Goal: Transaction & Acquisition: Purchase product/service

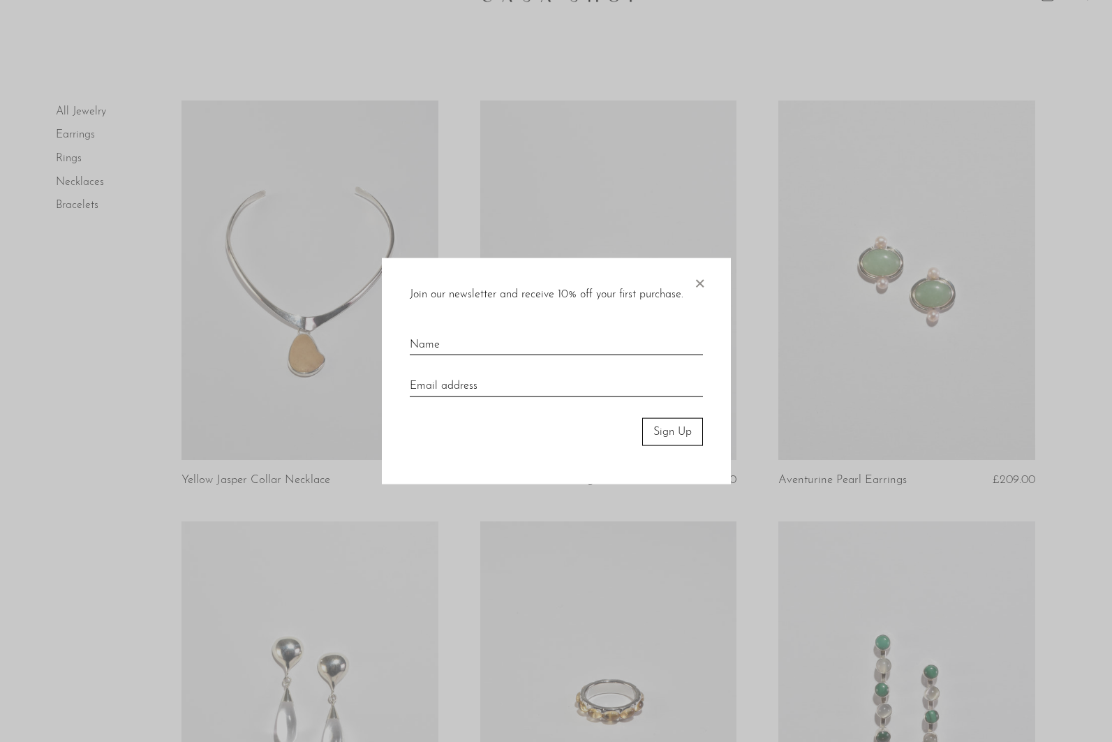
scroll to position [35, 0]
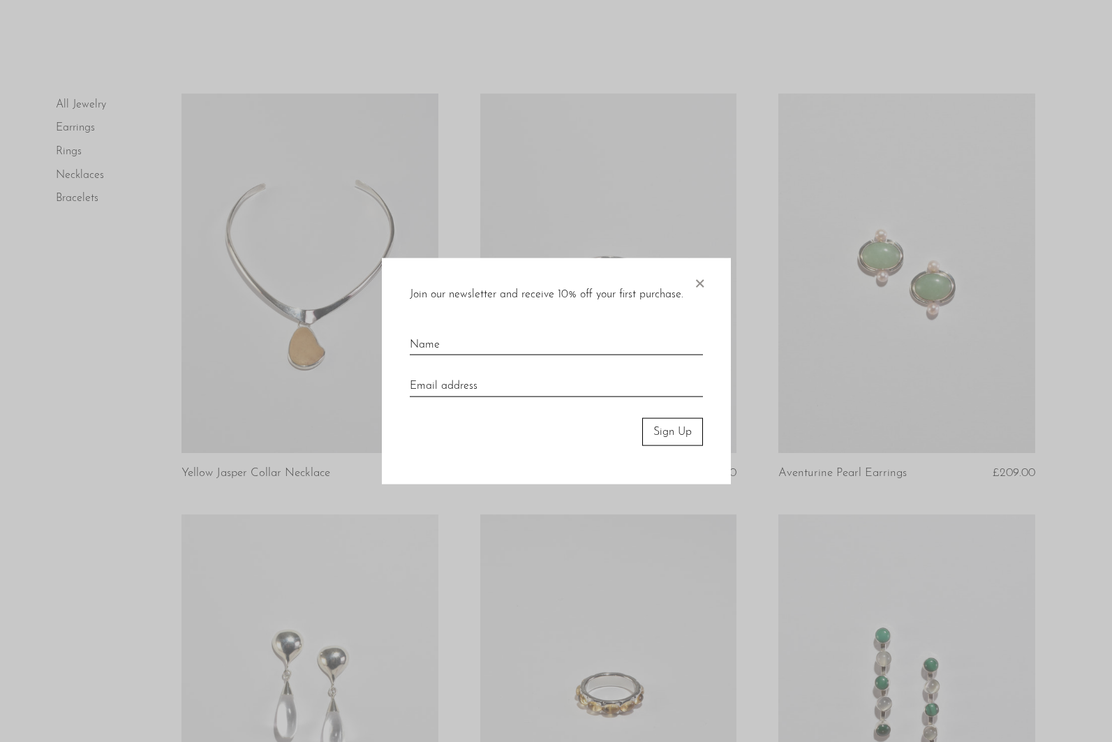
click at [701, 281] on span "×" at bounding box center [699, 279] width 14 height 45
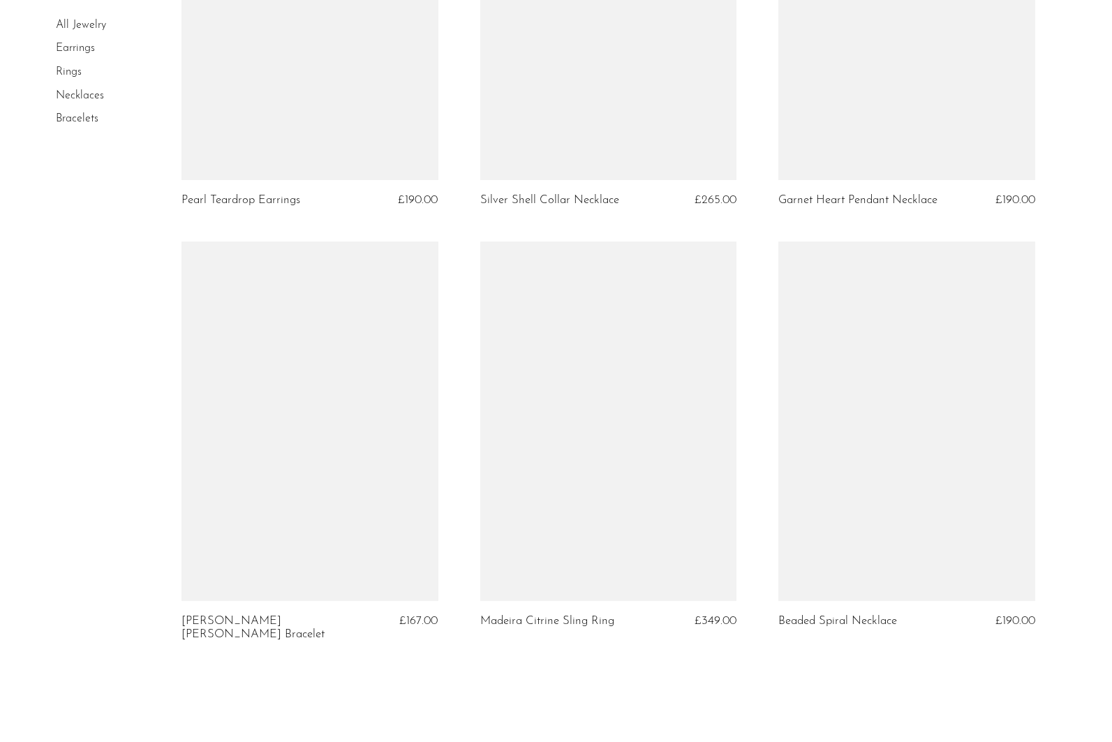
scroll to position [4803, 0]
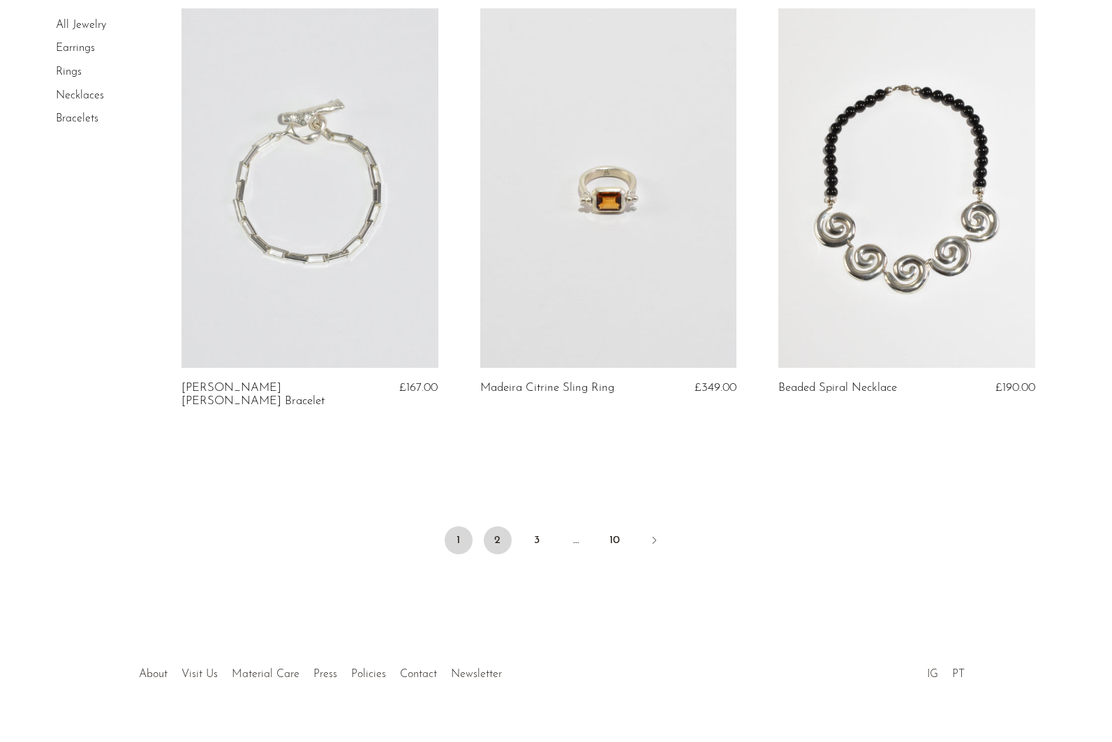
click at [498, 526] on link "2" at bounding box center [498, 540] width 28 height 28
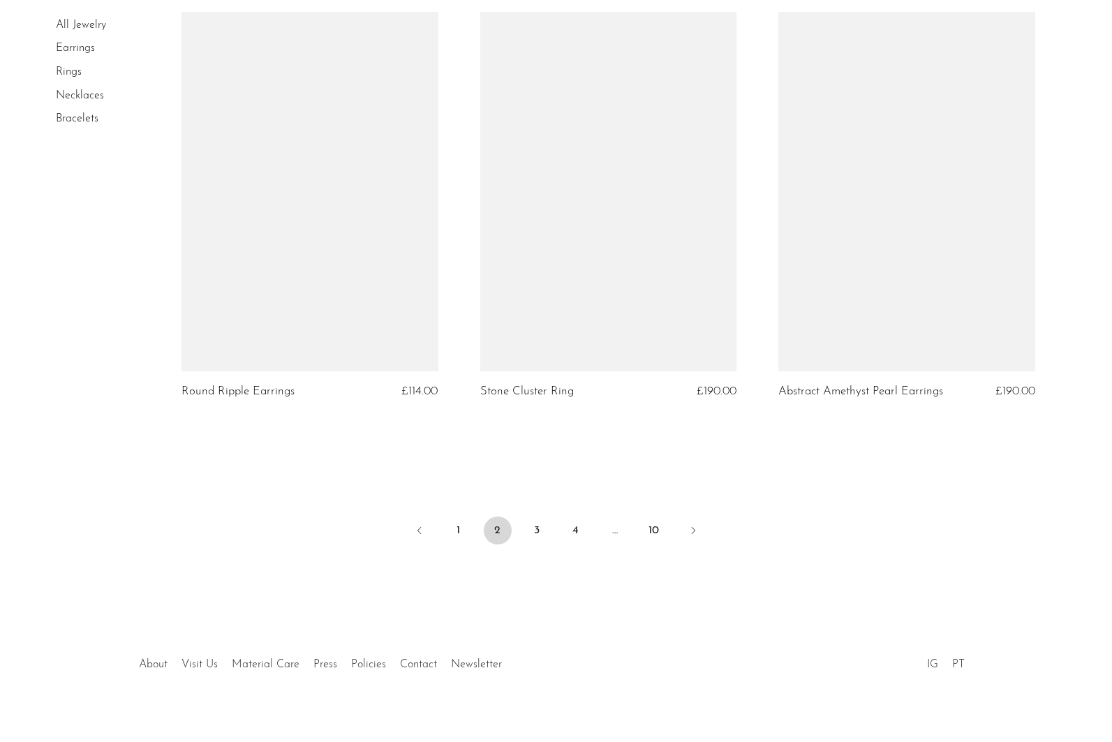
scroll to position [4767, 0]
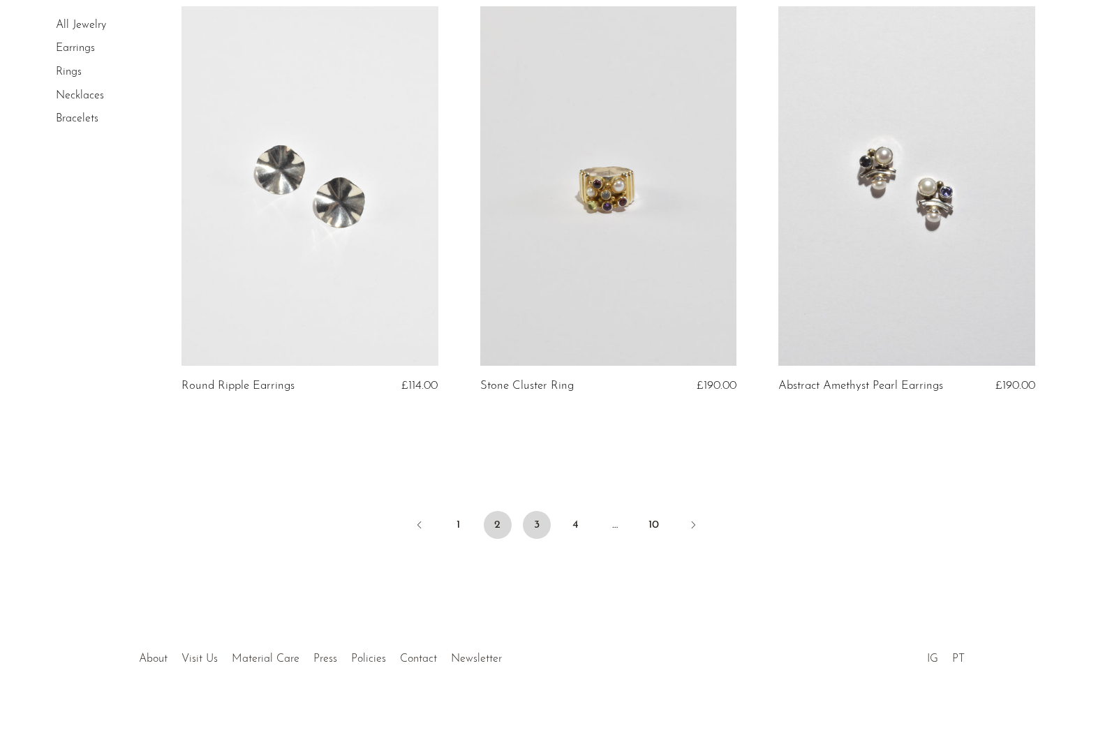
click at [539, 529] on link "3" at bounding box center [537, 525] width 28 height 28
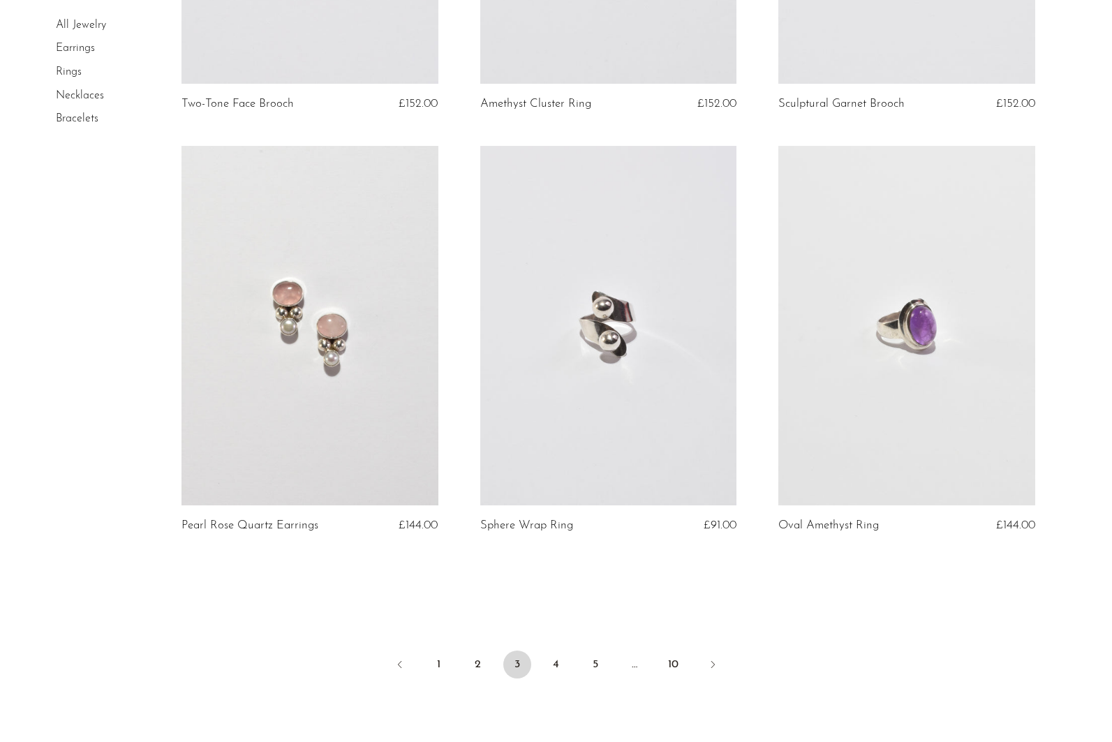
scroll to position [4777, 0]
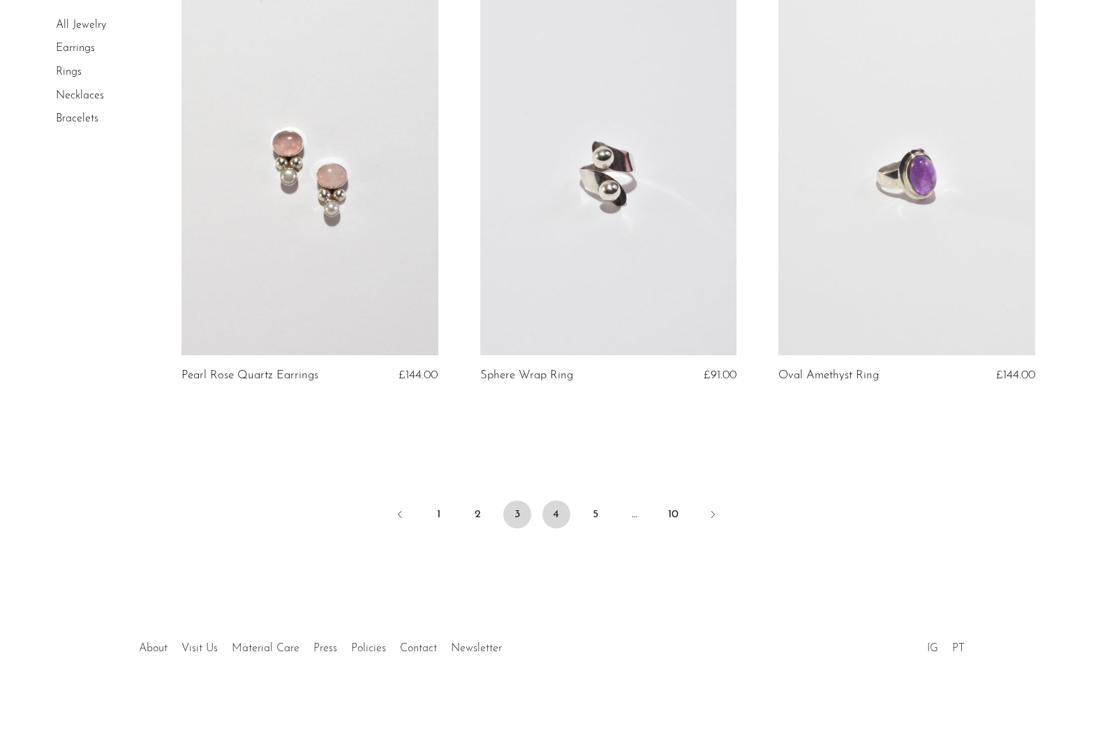
click at [554, 511] on link "4" at bounding box center [556, 514] width 28 height 28
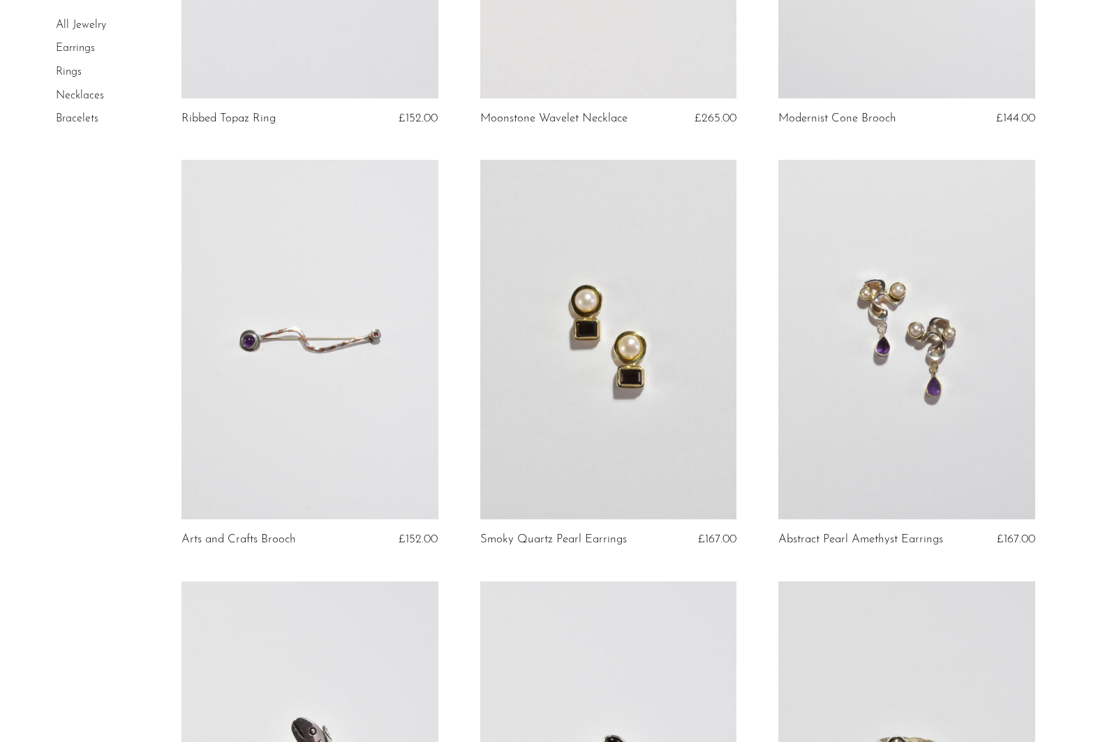
scroll to position [1234, 0]
click at [605, 395] on link at bounding box center [608, 337] width 257 height 359
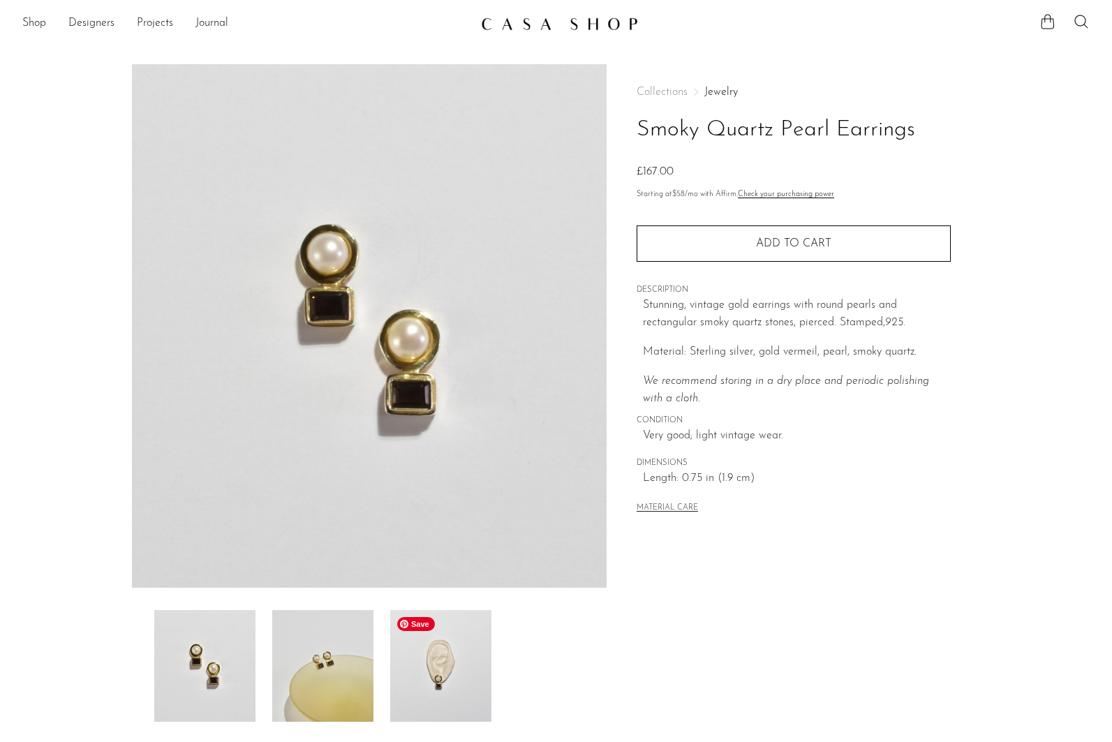
click at [449, 698] on img at bounding box center [440, 666] width 101 height 112
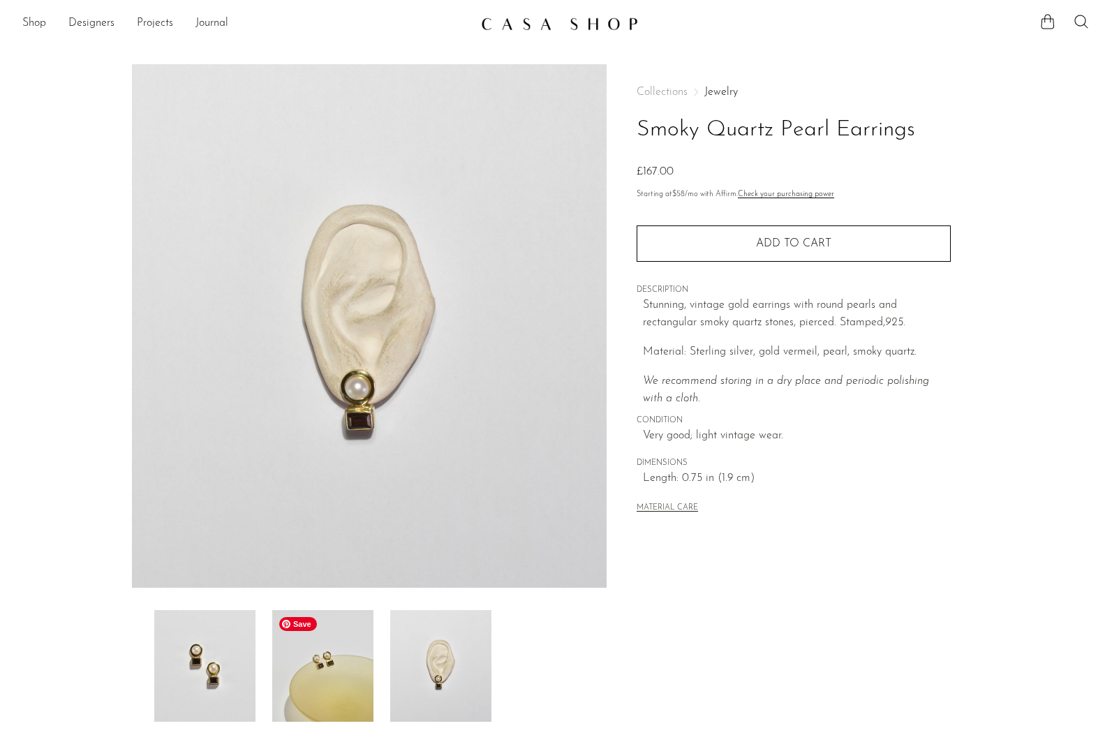
click at [330, 682] on img at bounding box center [322, 666] width 101 height 112
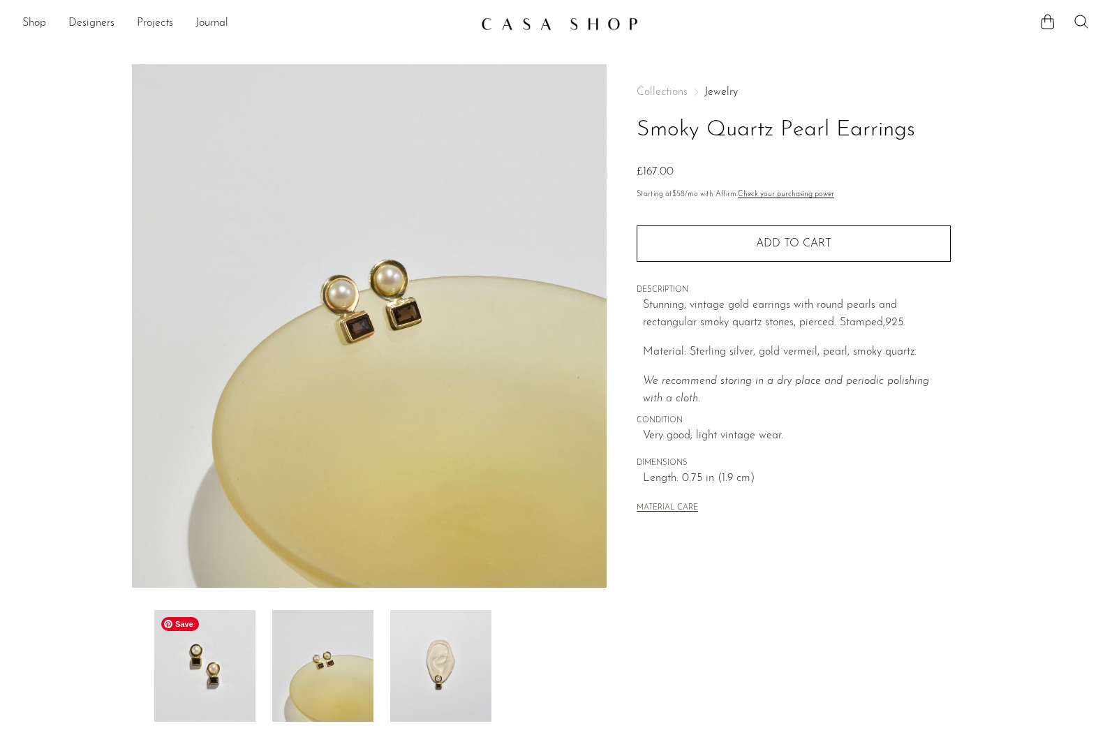
click at [227, 680] on img at bounding box center [204, 666] width 101 height 112
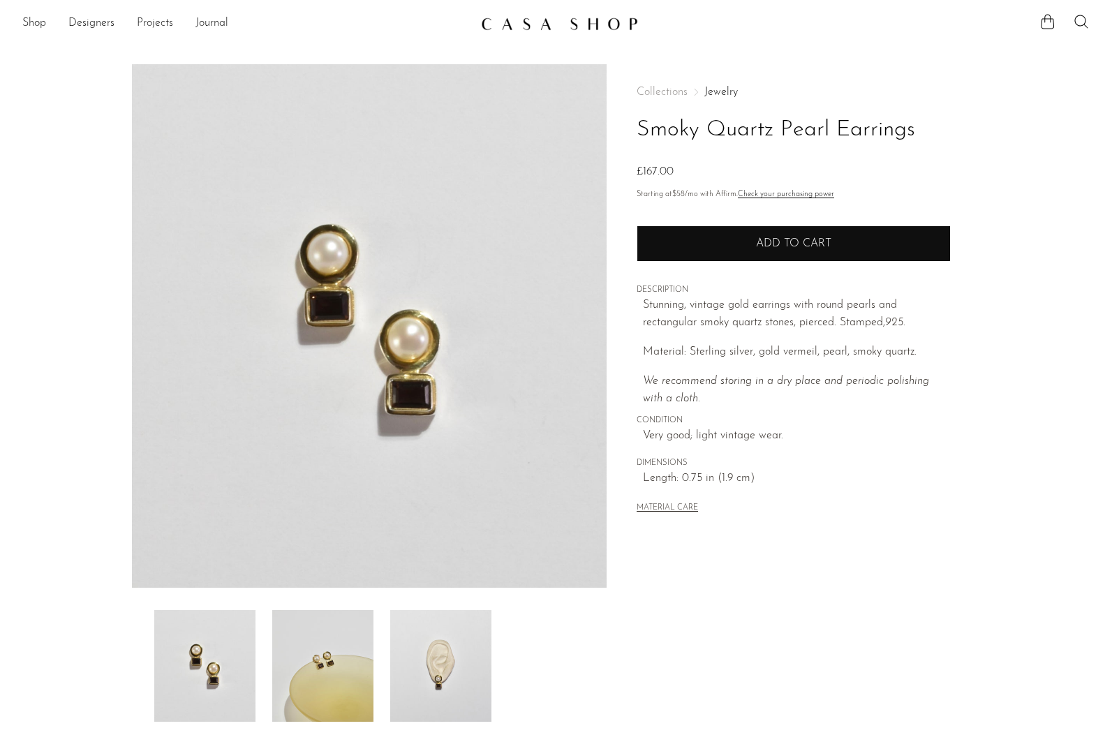
click at [773, 255] on button "Add to cart" at bounding box center [793, 243] width 314 height 36
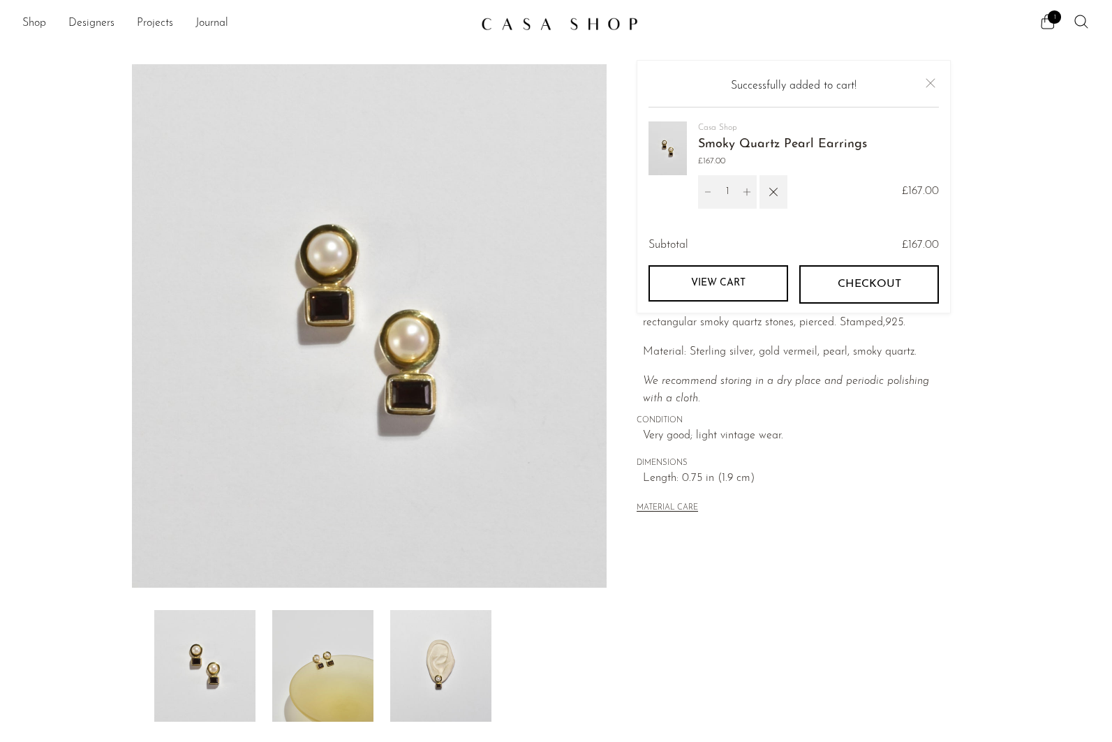
click at [835, 290] on button "Checkout" at bounding box center [869, 284] width 140 height 38
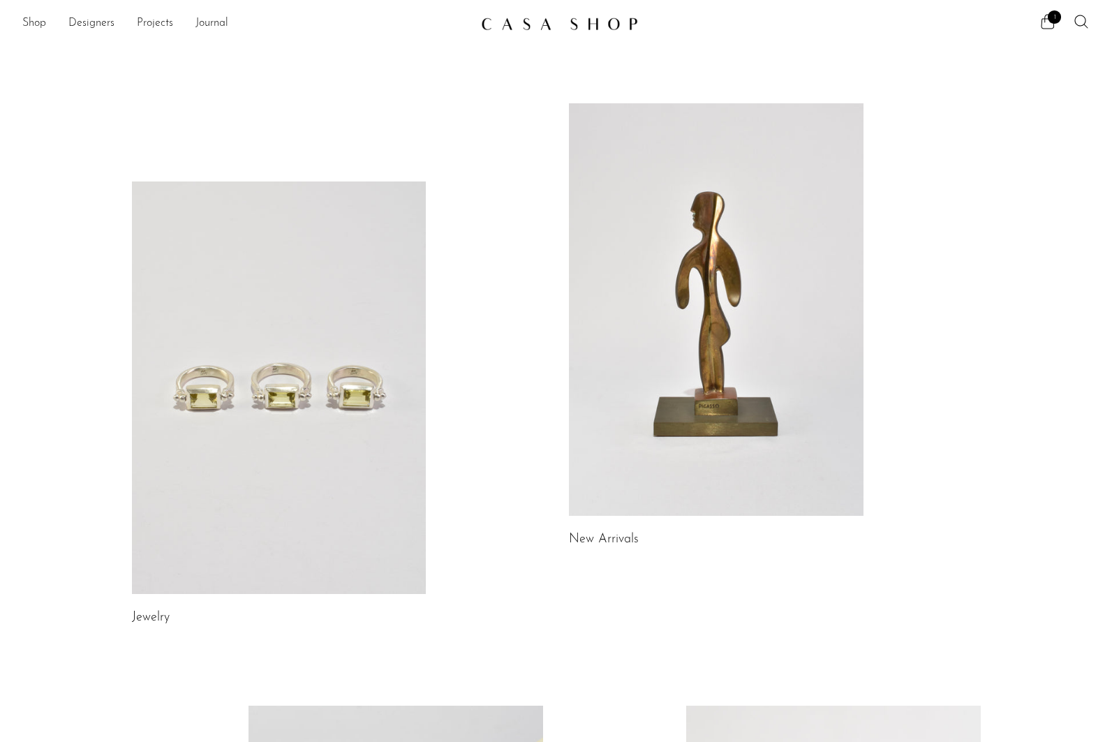
click at [225, 223] on link at bounding box center [279, 387] width 294 height 412
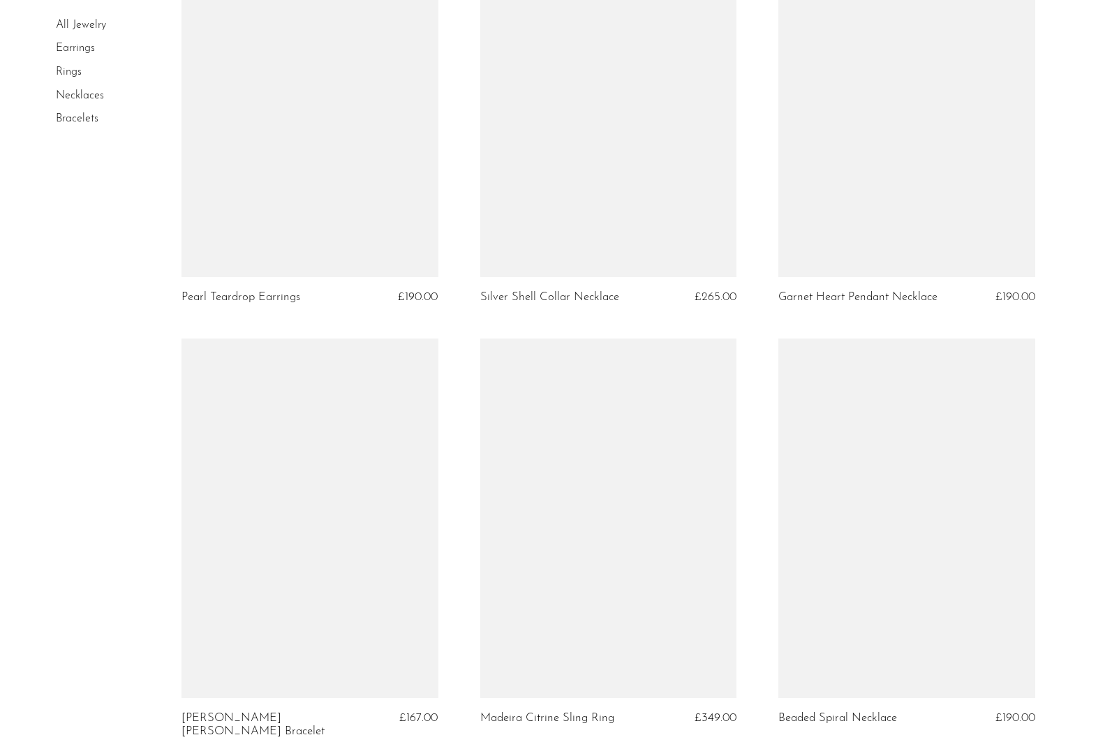
scroll to position [4803, 0]
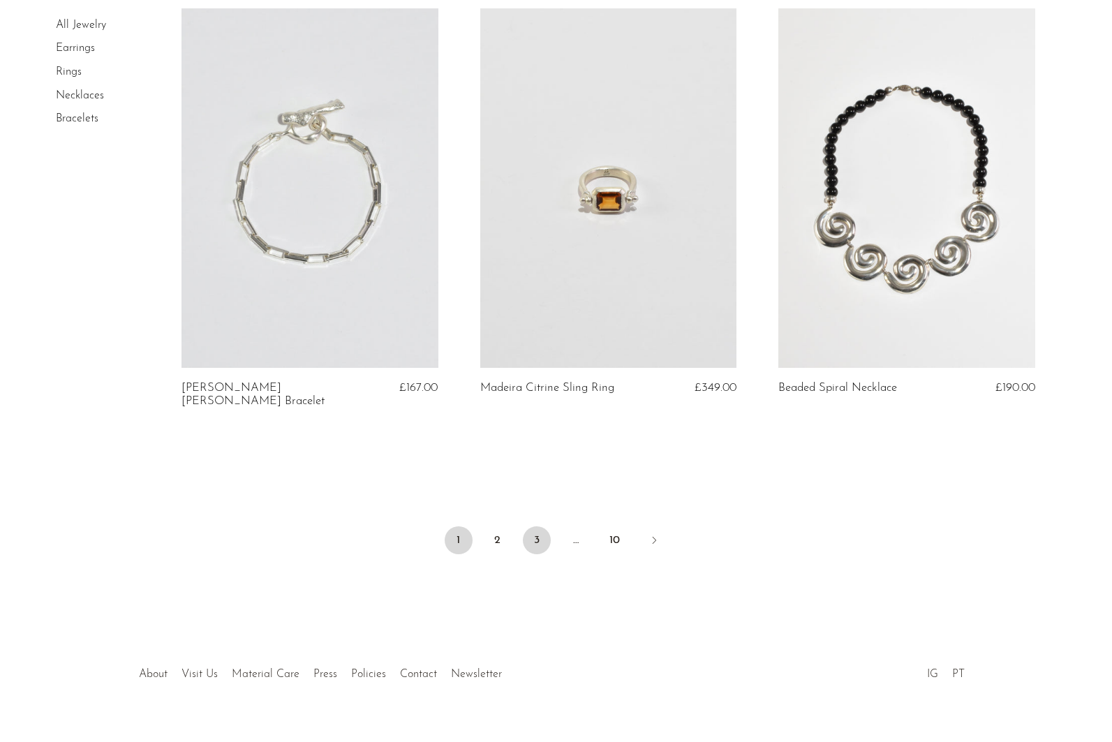
click at [539, 526] on link "3" at bounding box center [537, 540] width 28 height 28
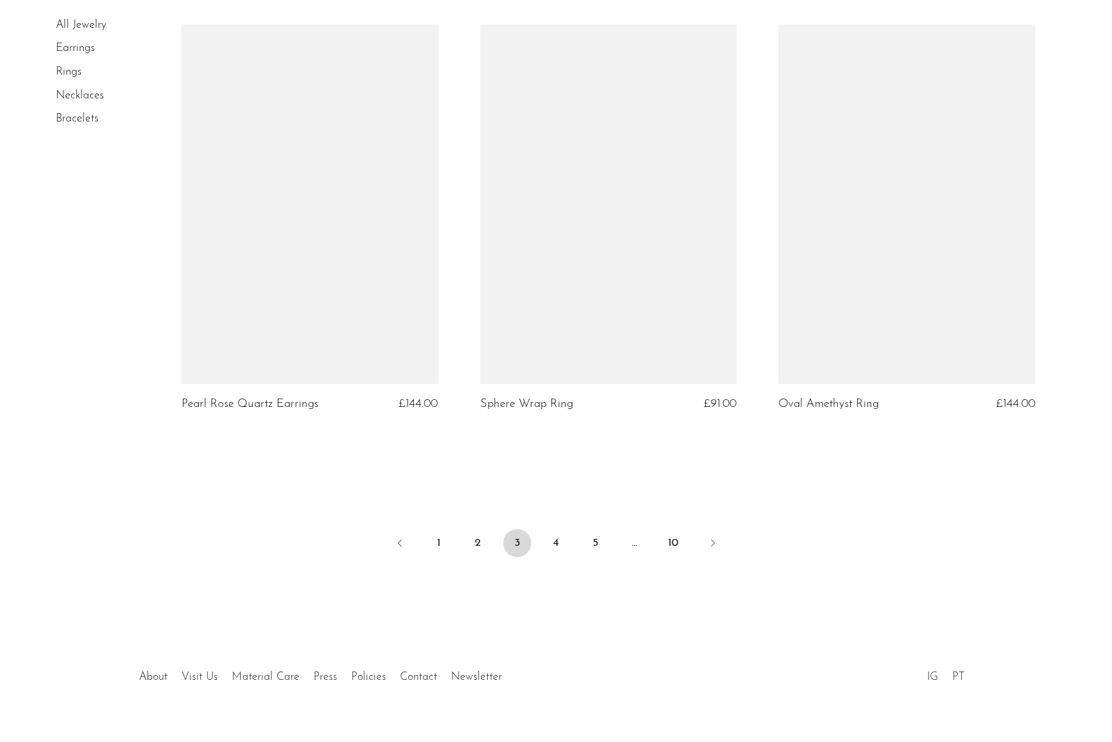
scroll to position [4777, 0]
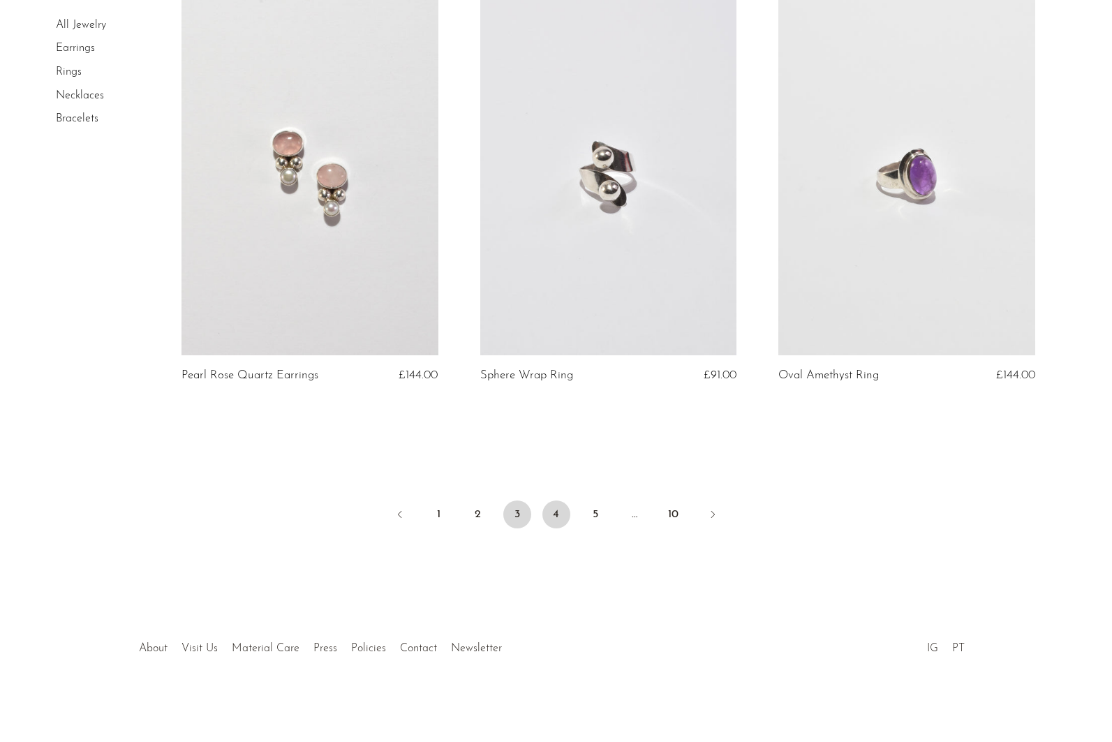
click at [558, 519] on link "4" at bounding box center [556, 514] width 28 height 28
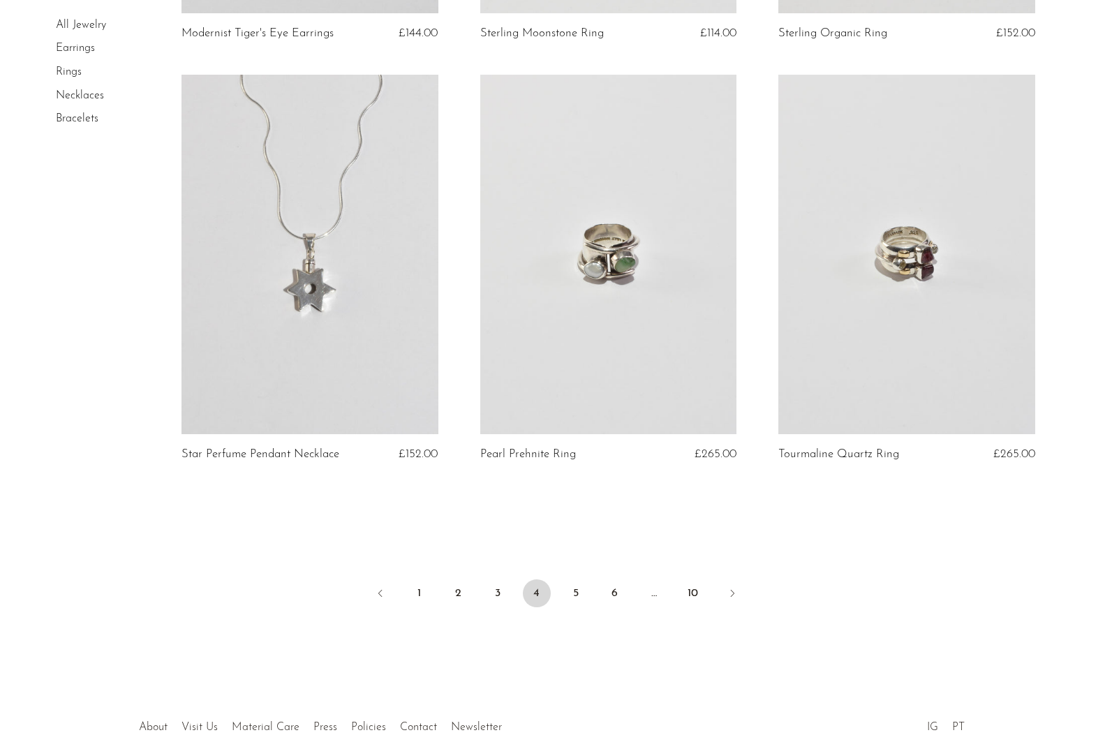
scroll to position [4764, 0]
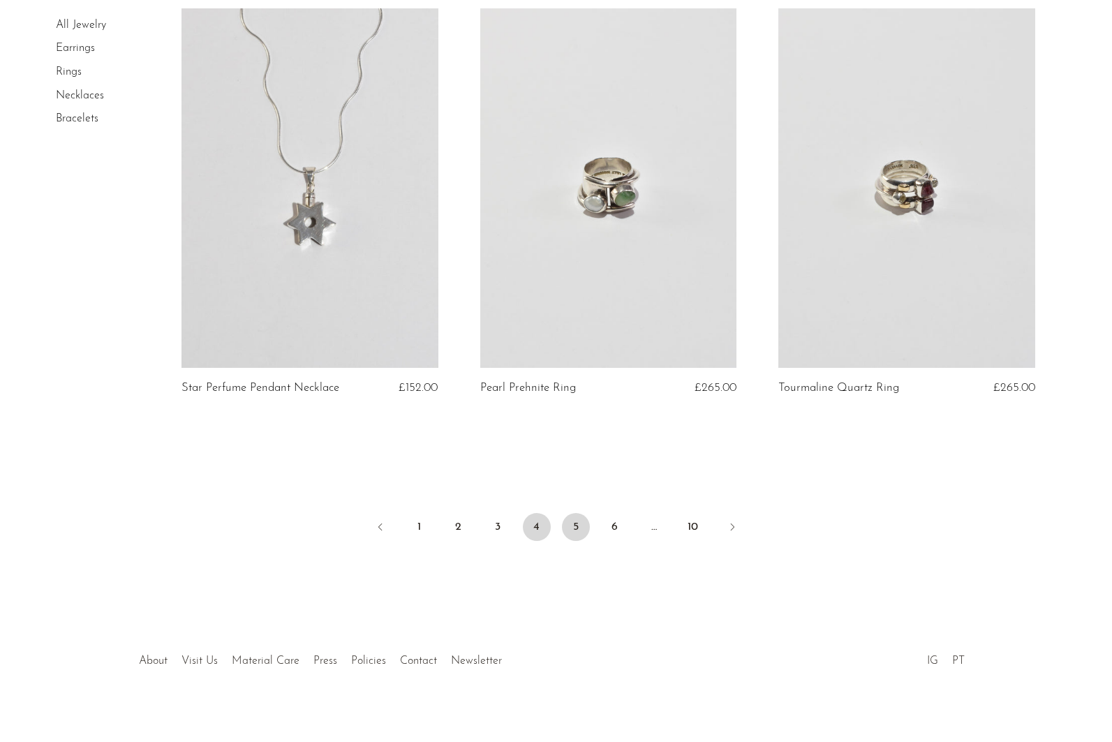
click at [569, 516] on link "5" at bounding box center [576, 527] width 28 height 28
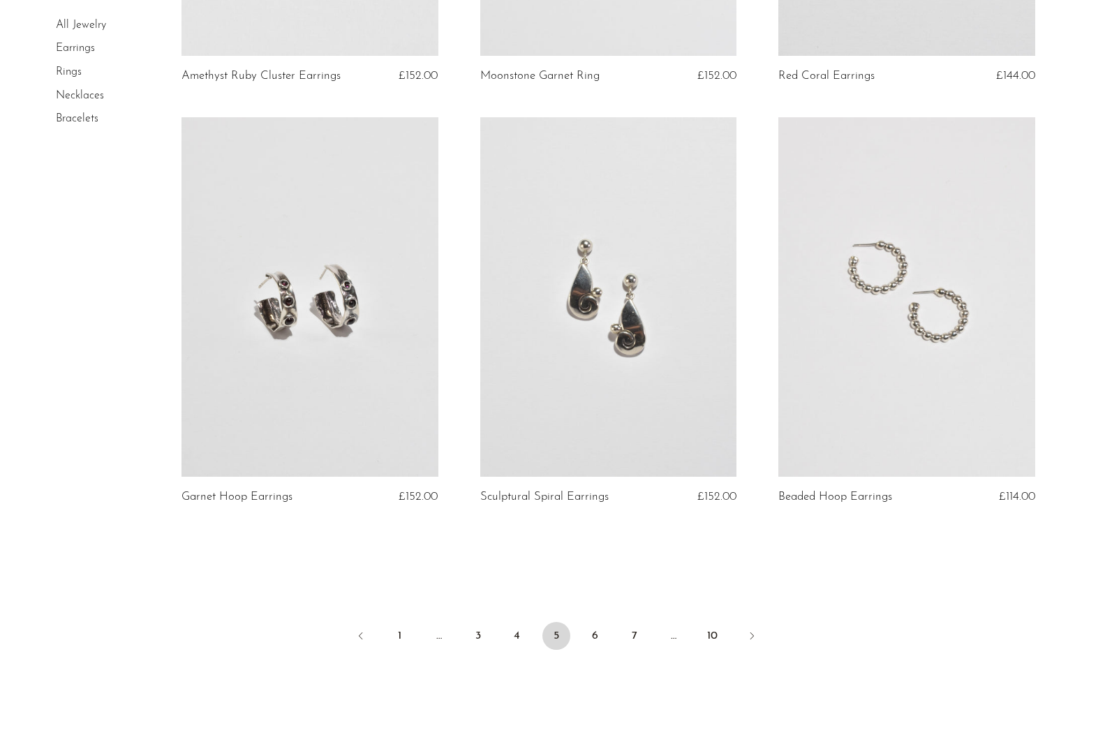
scroll to position [4658, 0]
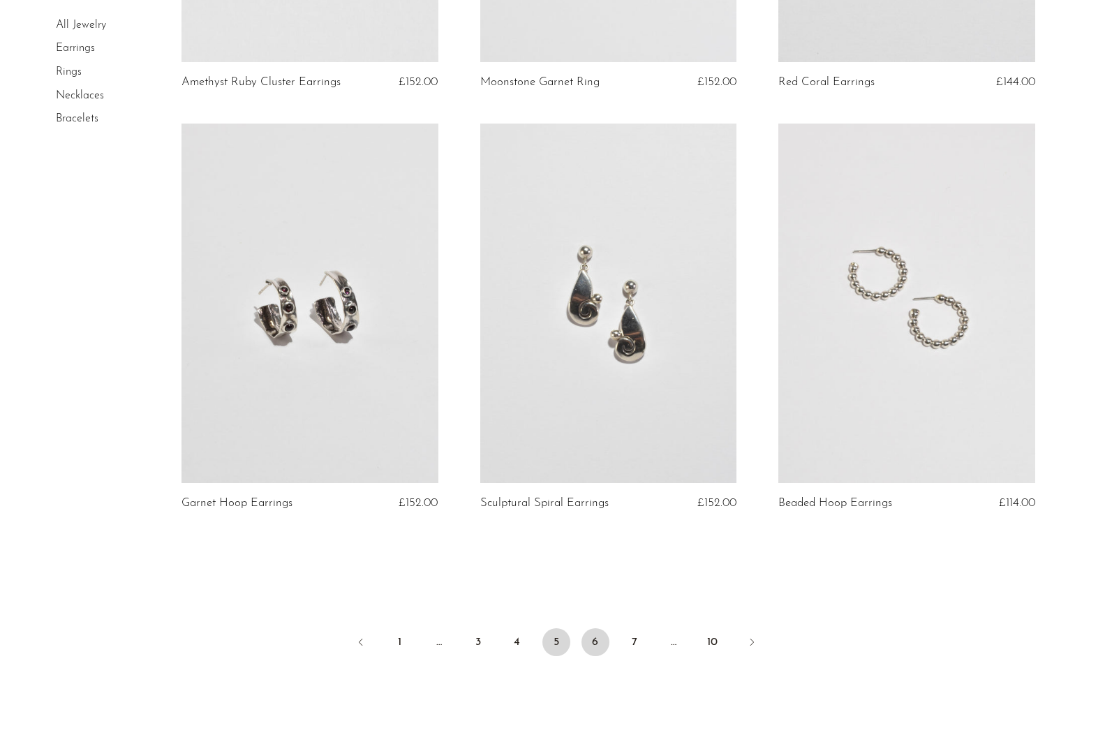
click at [586, 633] on link "6" at bounding box center [595, 642] width 28 height 28
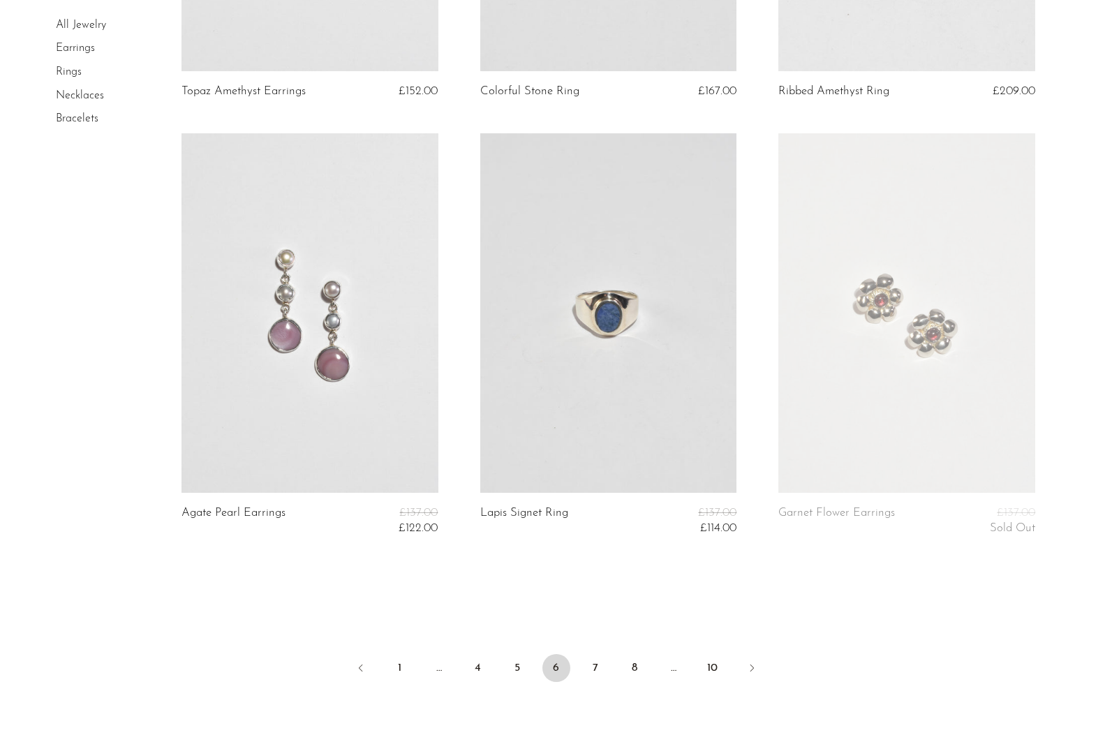
scroll to position [4845, 0]
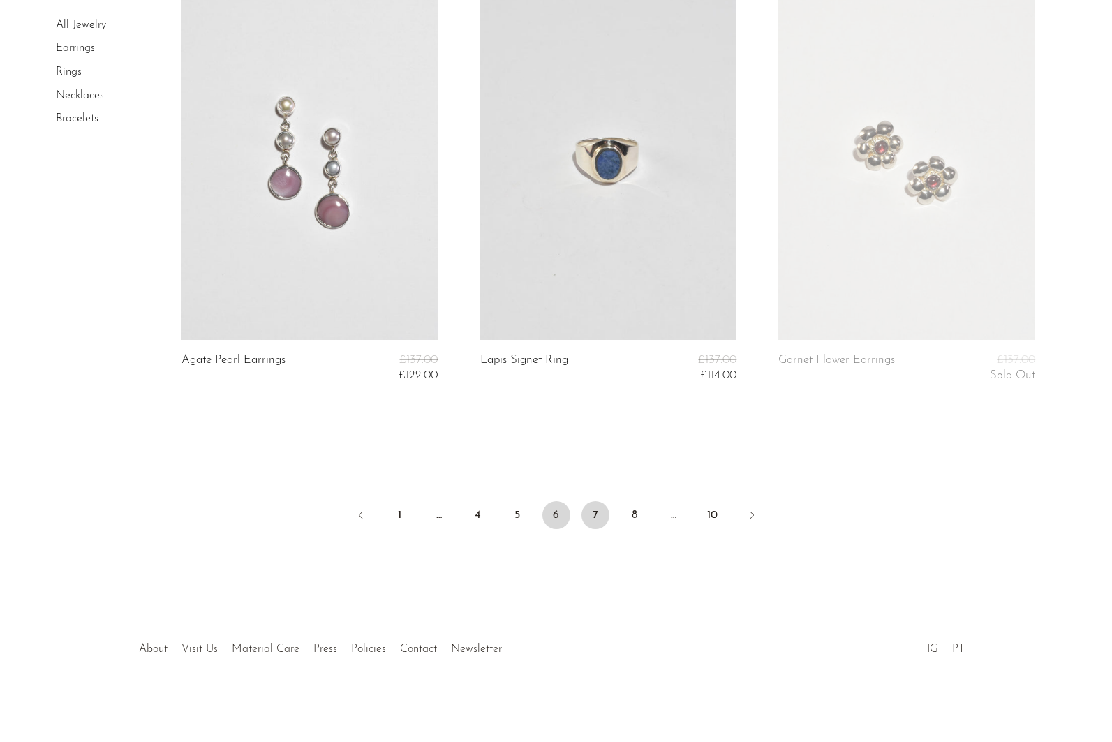
click at [596, 508] on link "7" at bounding box center [595, 515] width 28 height 28
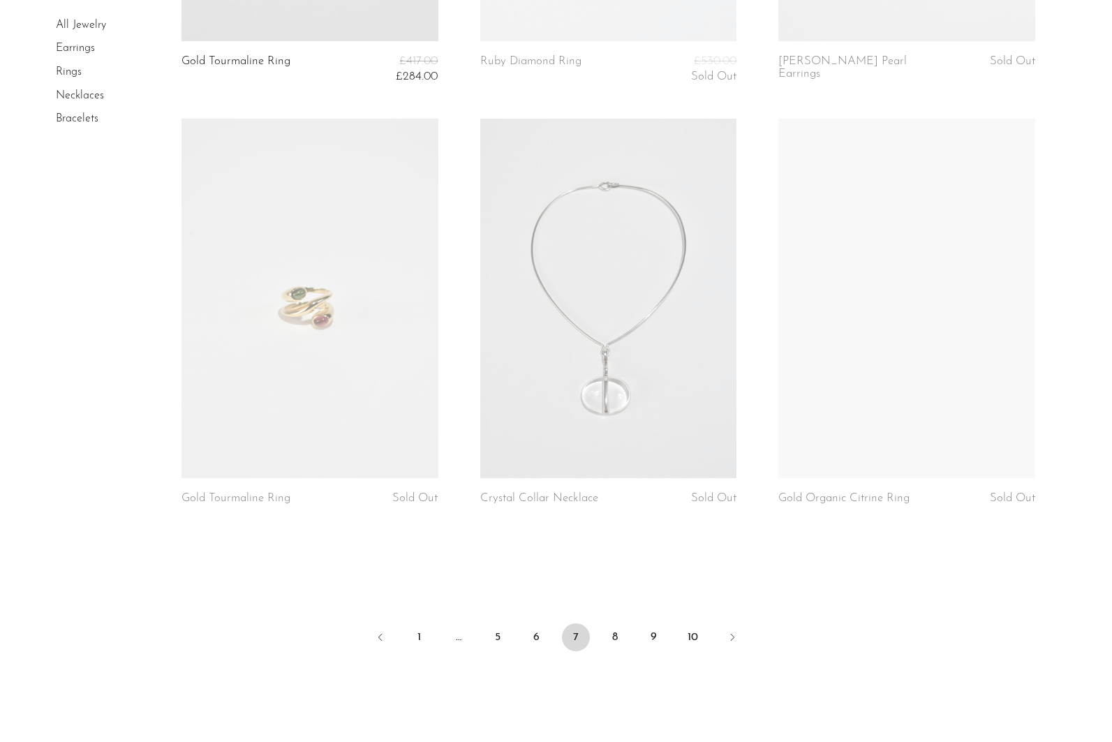
scroll to position [4860, 0]
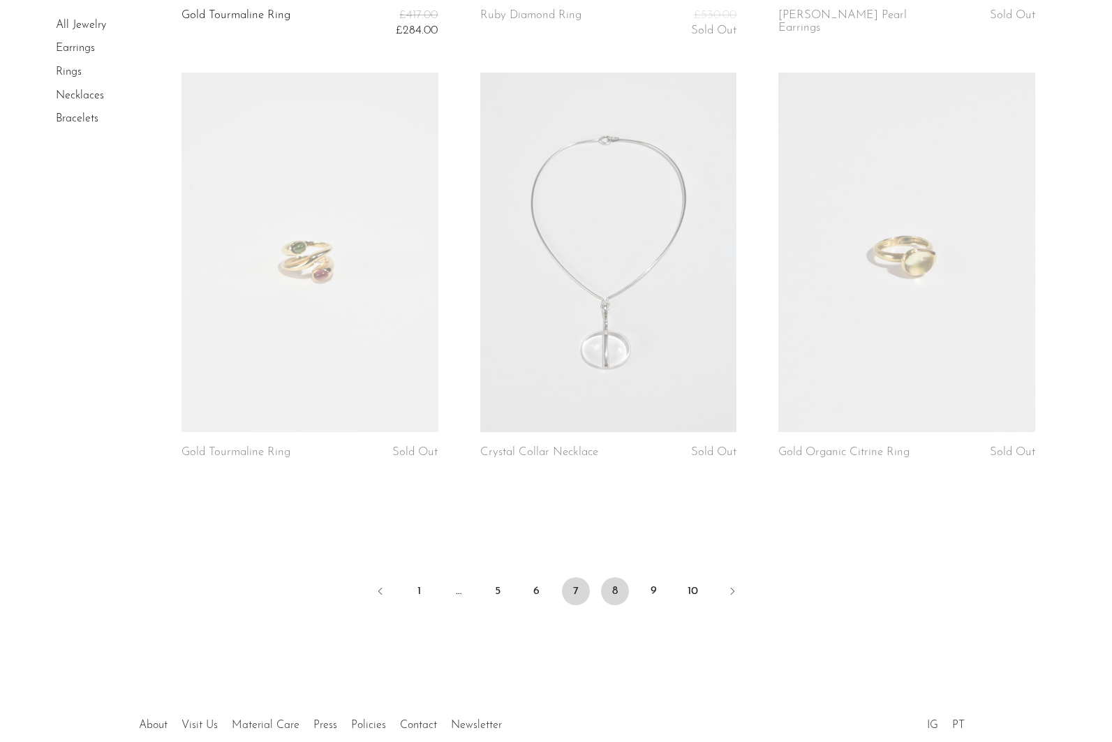
click at [610, 591] on link "8" at bounding box center [615, 591] width 28 height 28
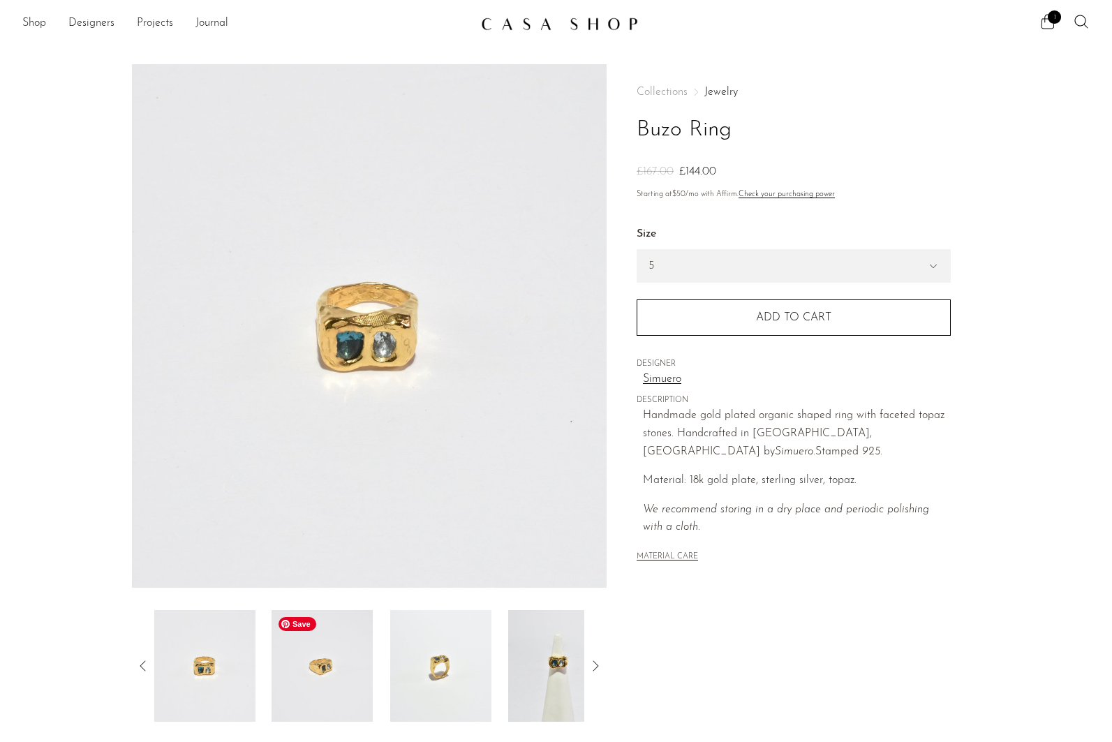
click at [319, 661] on img at bounding box center [321, 666] width 101 height 112
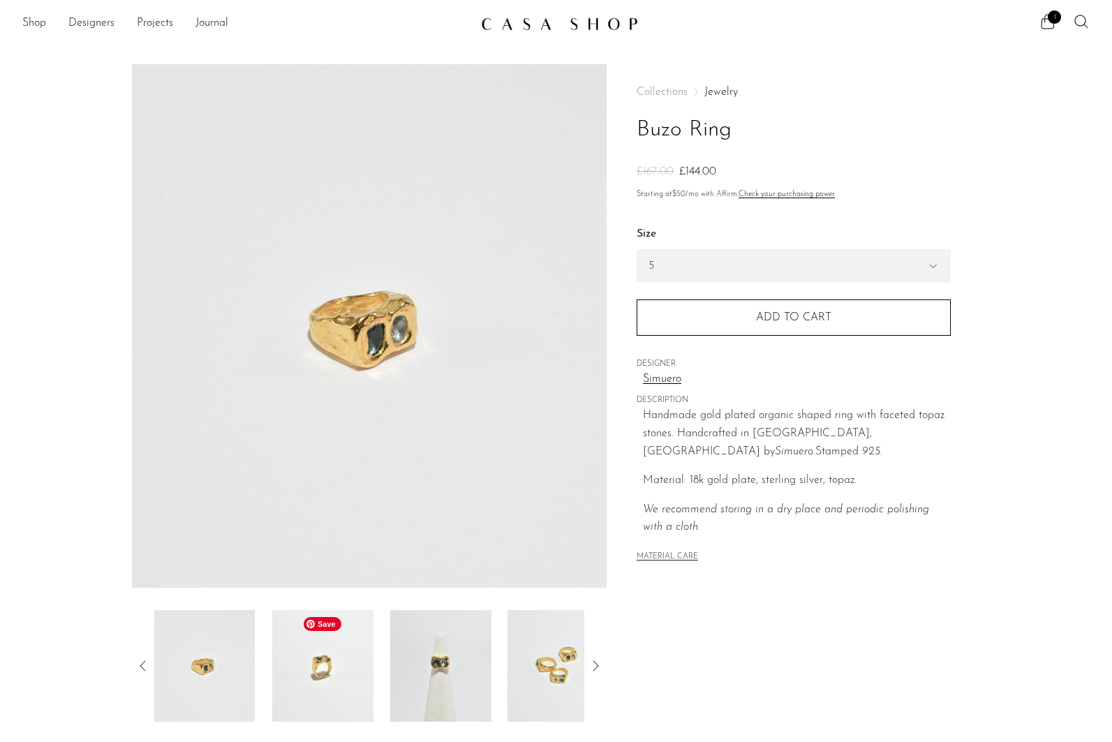
click at [350, 688] on img at bounding box center [322, 666] width 101 height 112
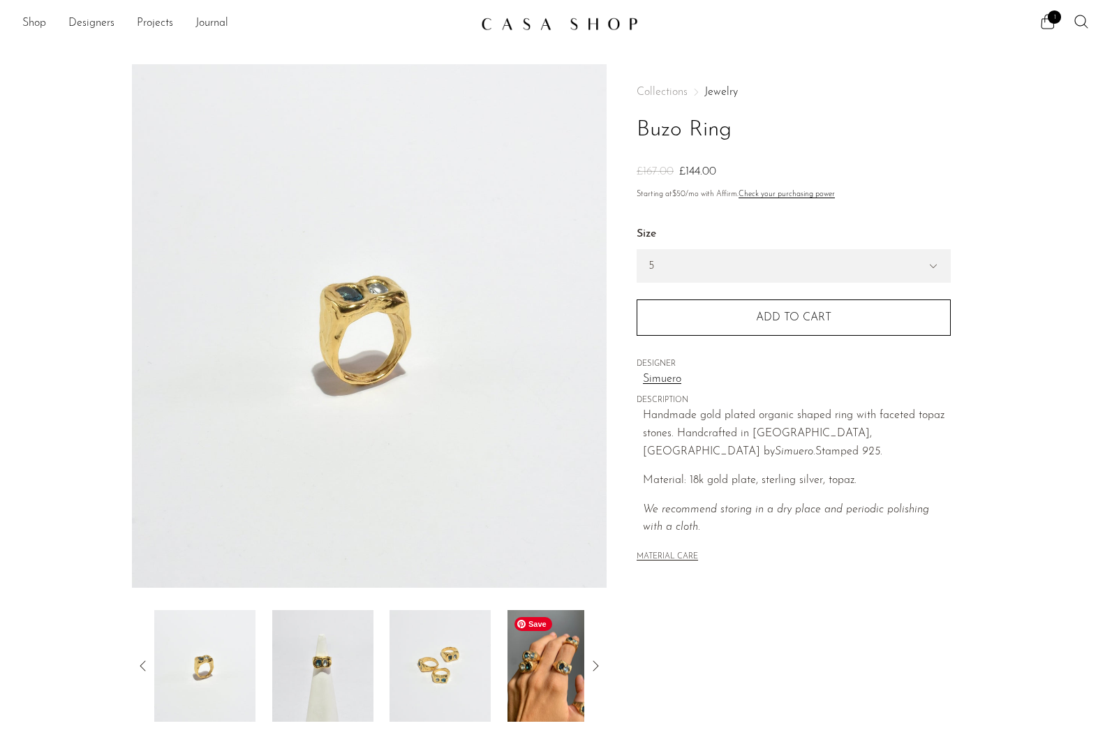
click at [541, 682] on img at bounding box center [557, 666] width 101 height 112
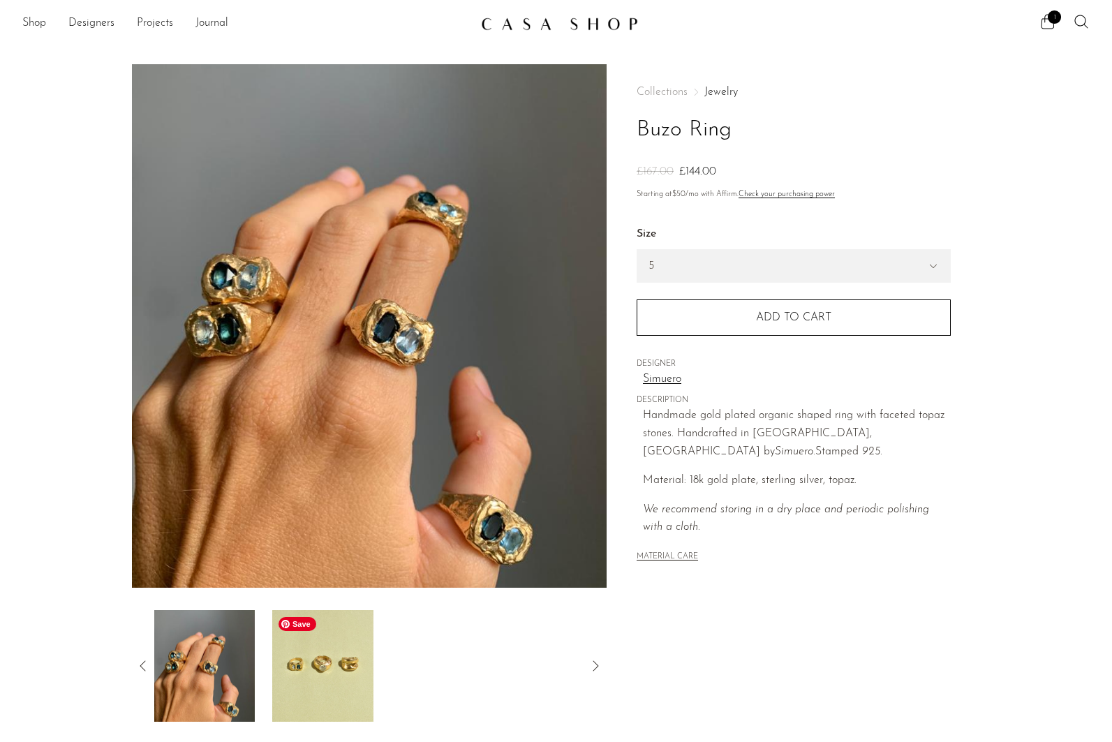
click at [317, 680] on img at bounding box center [321, 666] width 101 height 112
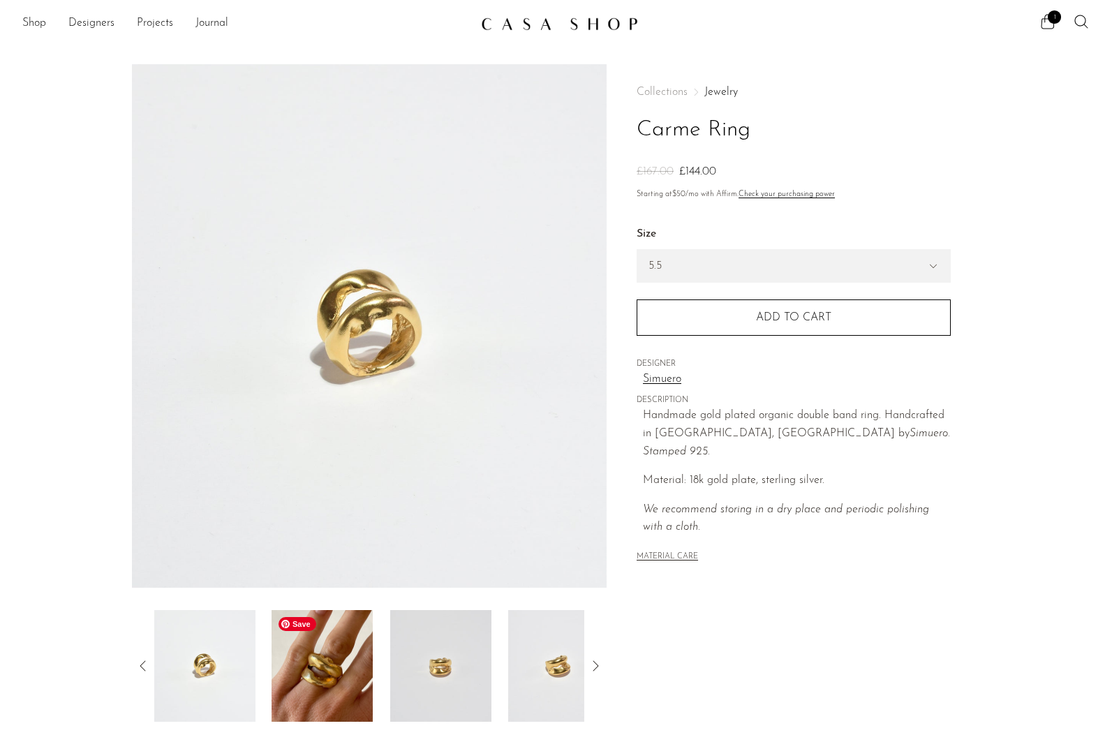
click at [335, 688] on img at bounding box center [321, 666] width 101 height 112
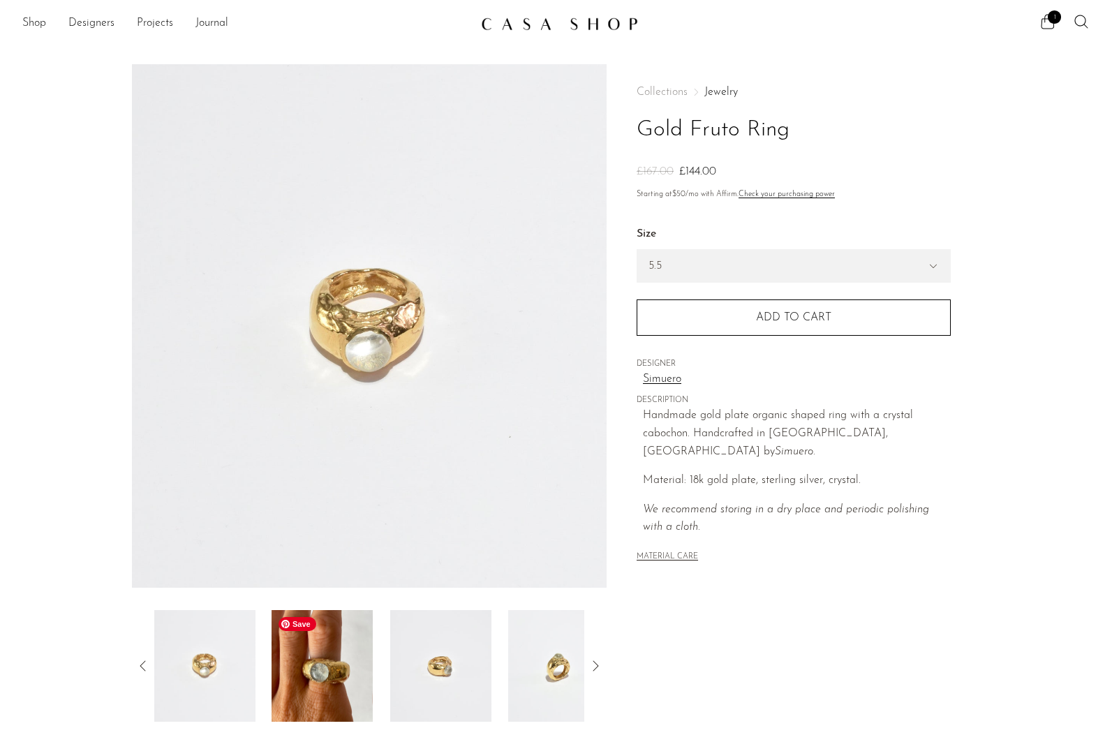
click at [315, 689] on img at bounding box center [321, 666] width 101 height 112
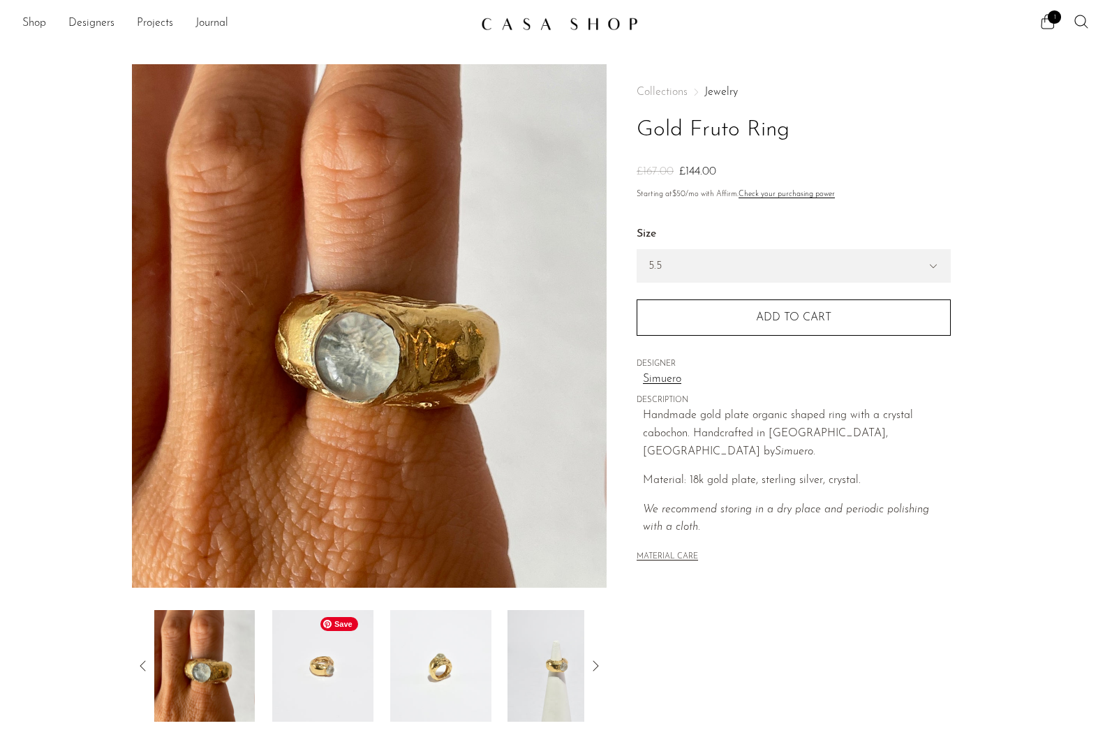
click at [329, 678] on img at bounding box center [322, 666] width 101 height 112
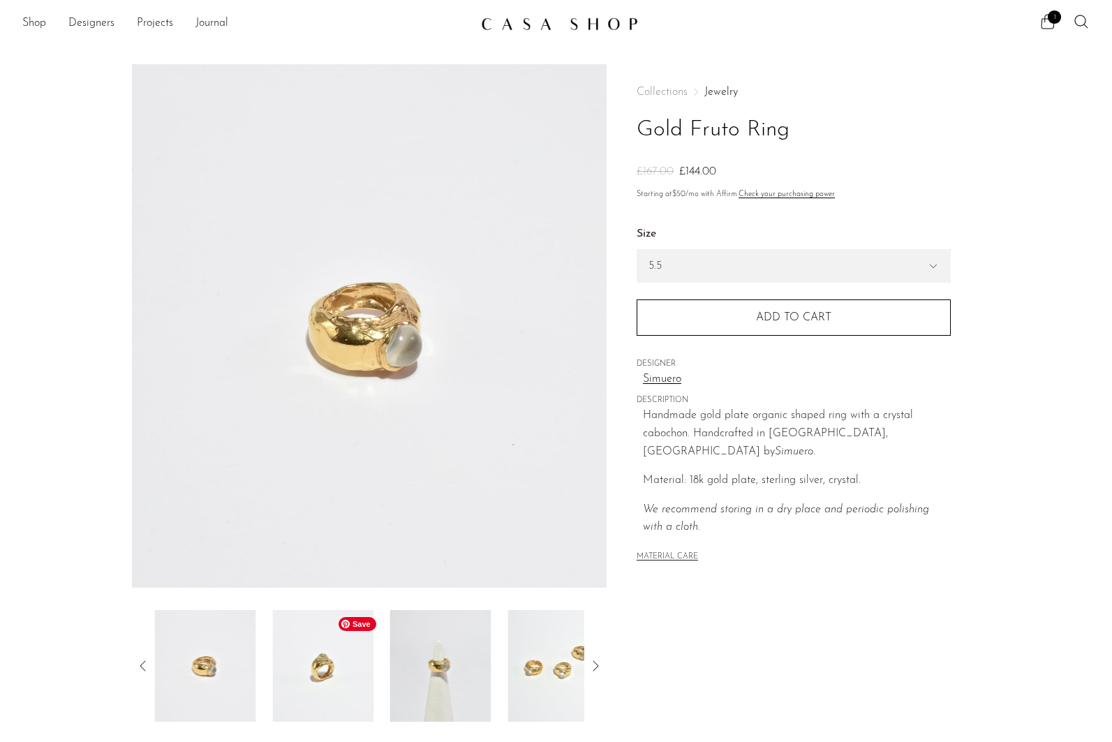
click at [341, 676] on img at bounding box center [322, 666] width 101 height 112
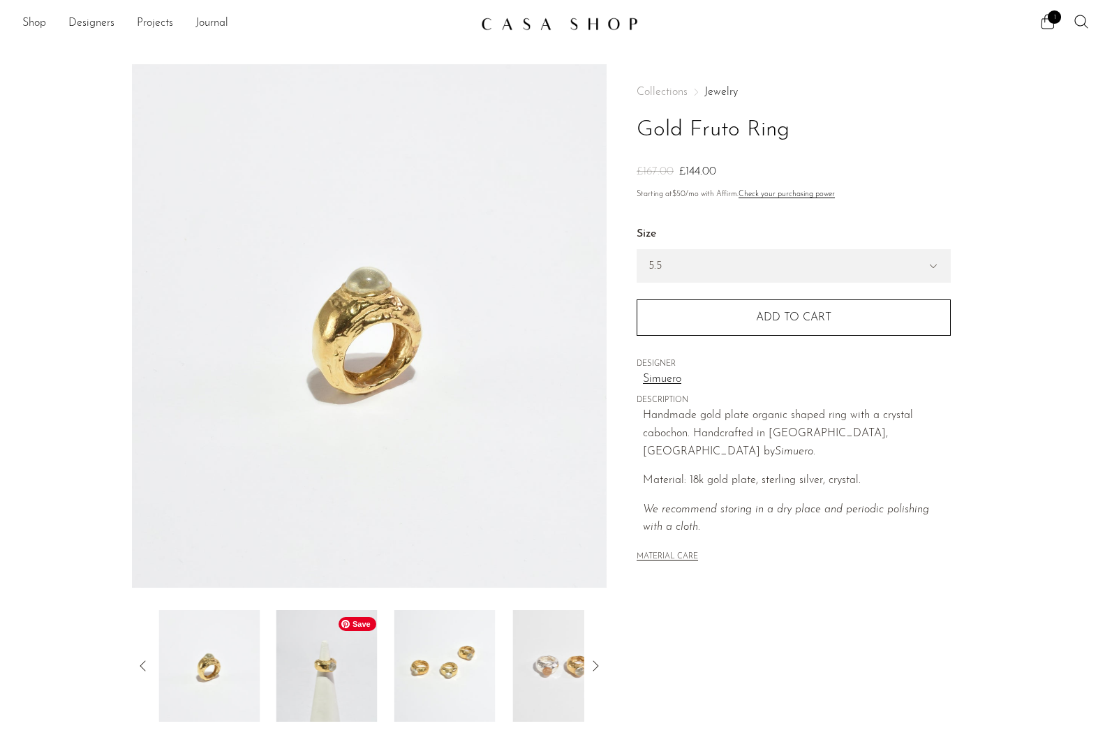
click at [341, 676] on img at bounding box center [326, 666] width 101 height 112
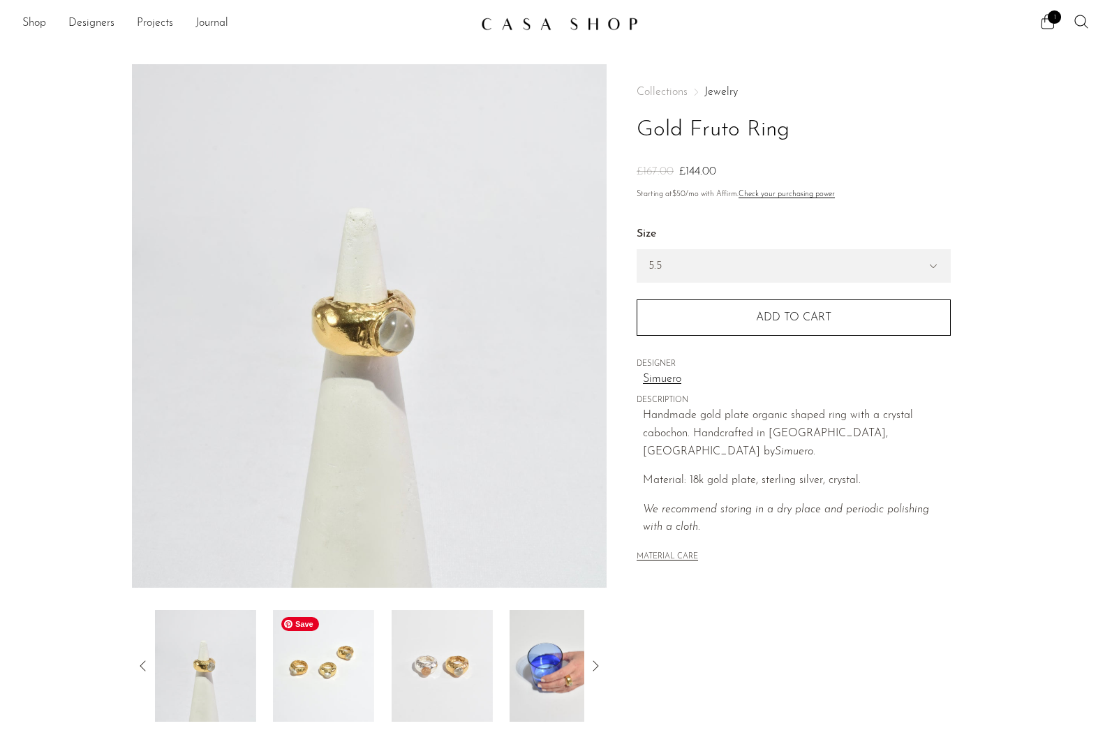
click at [341, 676] on img at bounding box center [323, 666] width 101 height 112
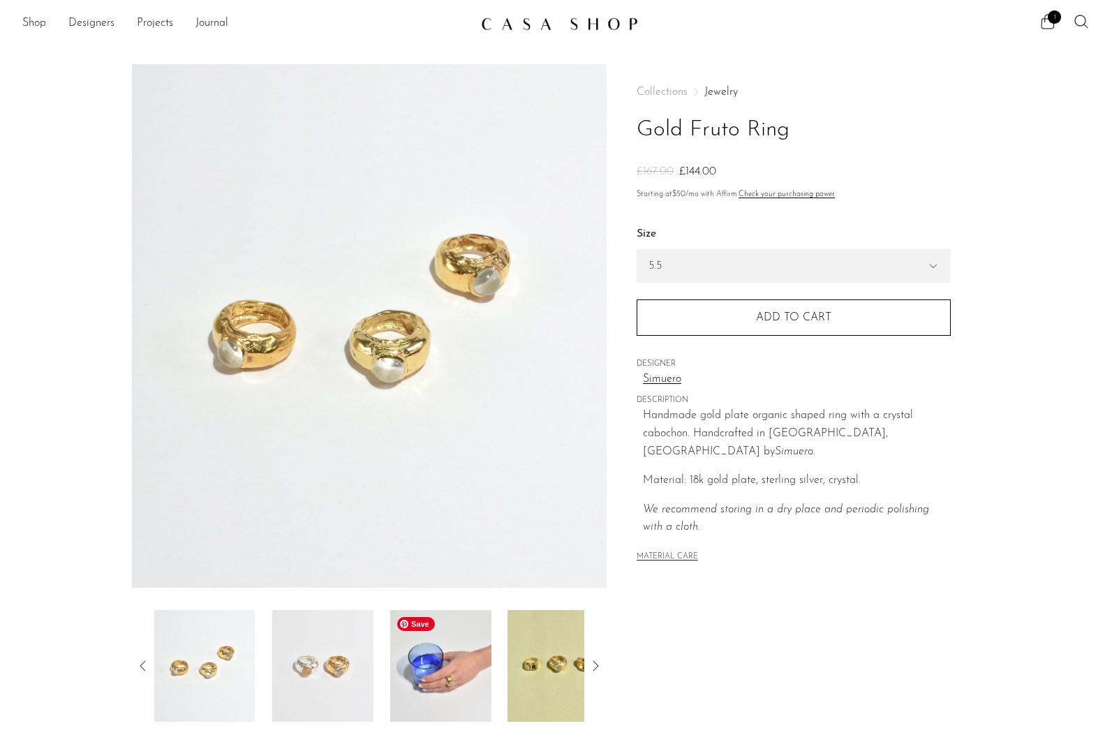
click at [416, 675] on img at bounding box center [440, 666] width 101 height 112
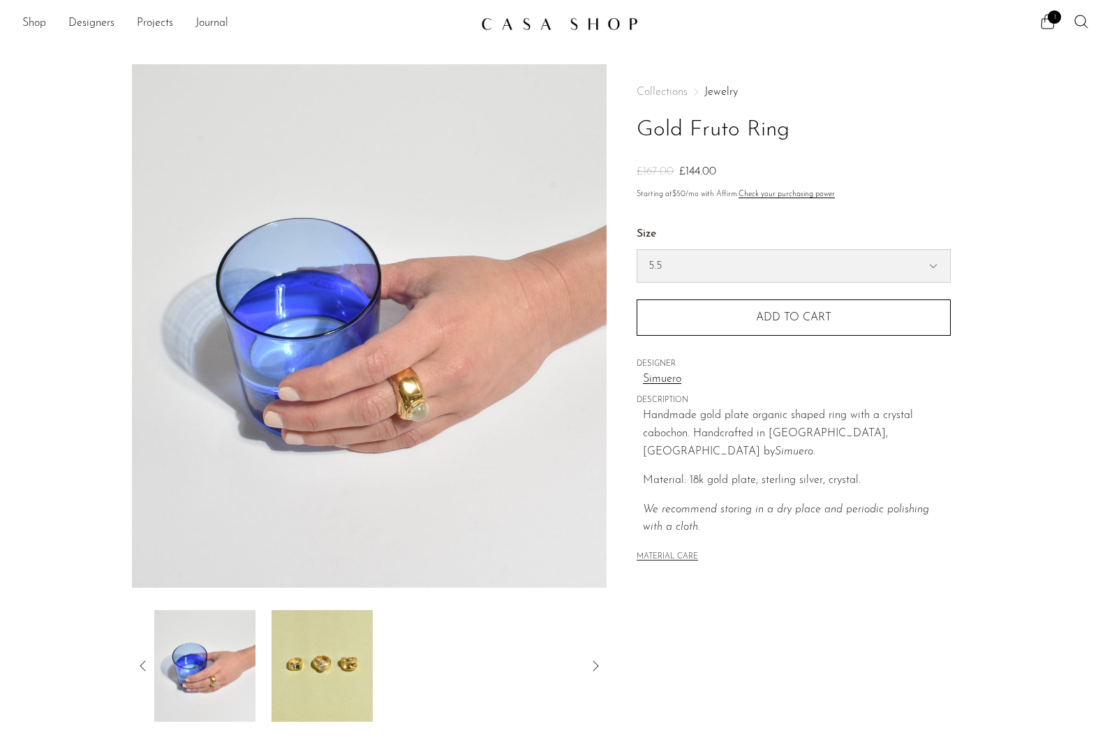
click at [759, 255] on select "5.5 6.5 7" at bounding box center [793, 266] width 313 height 32
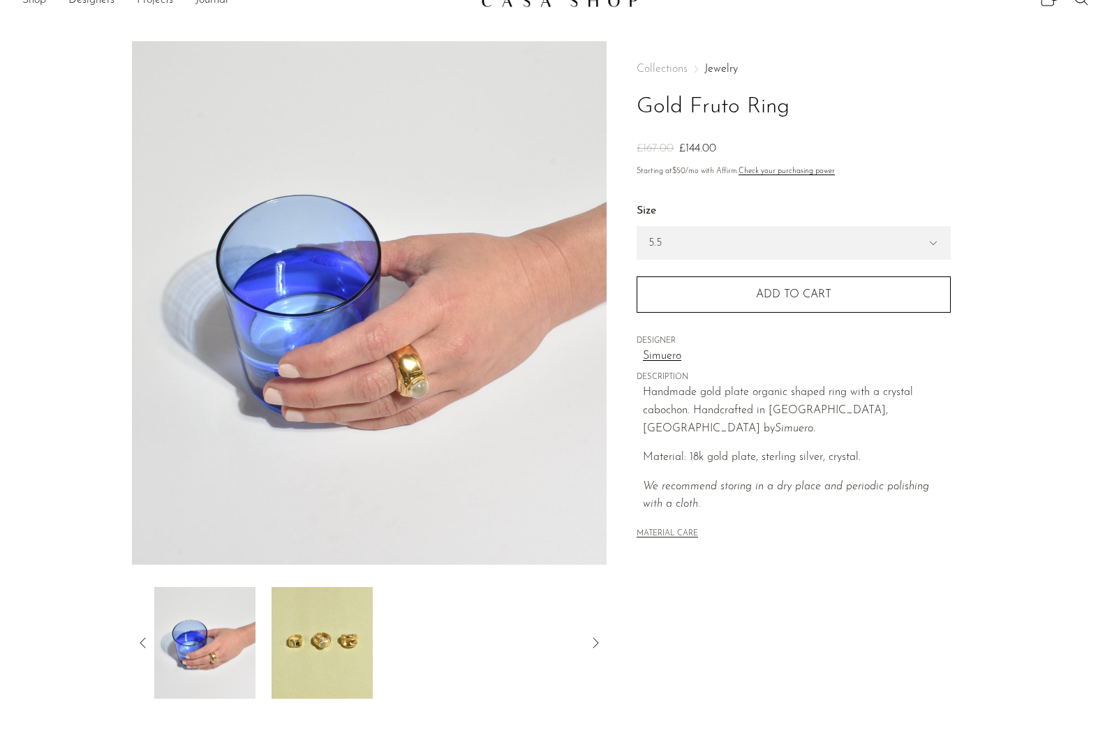
scroll to position [31, 0]
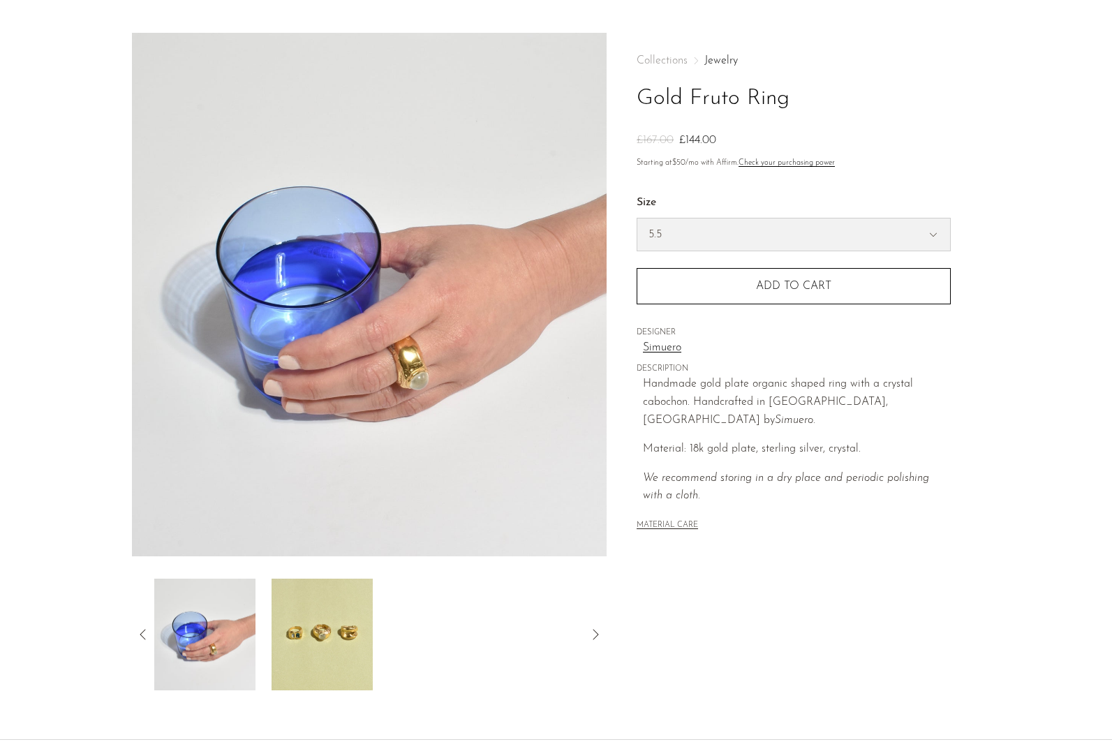
click at [765, 234] on select "5.5 6.5 7" at bounding box center [793, 234] width 313 height 32
select select "6.5"
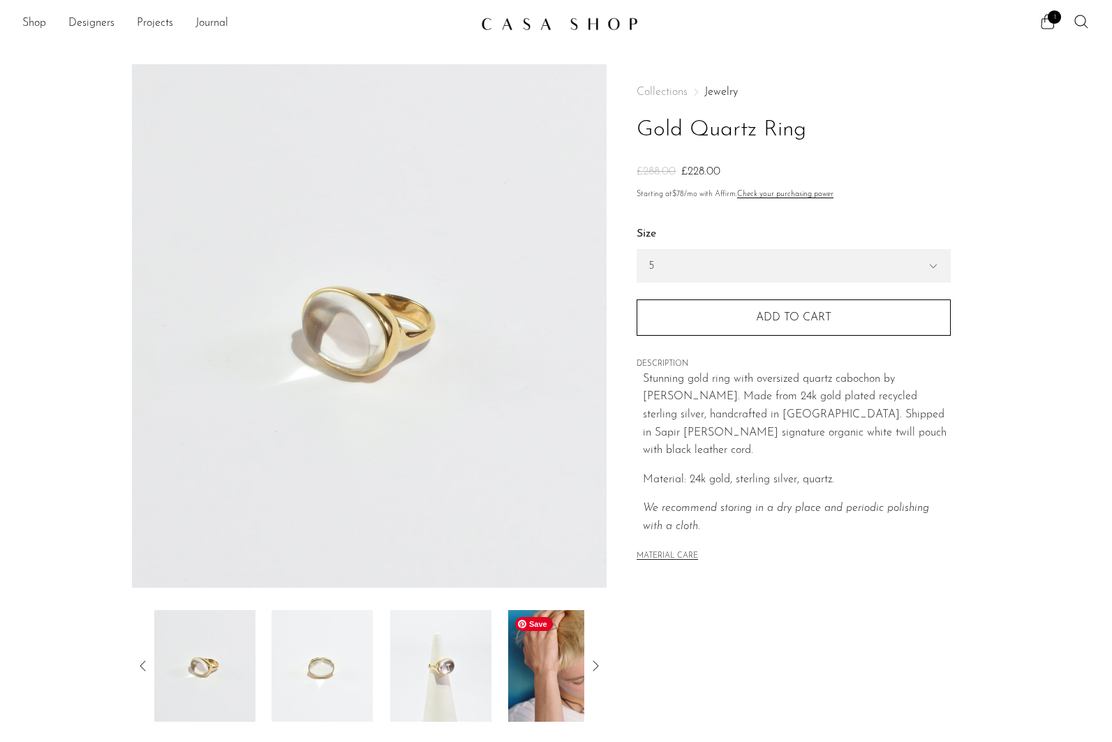
click at [562, 697] on img at bounding box center [558, 666] width 101 height 112
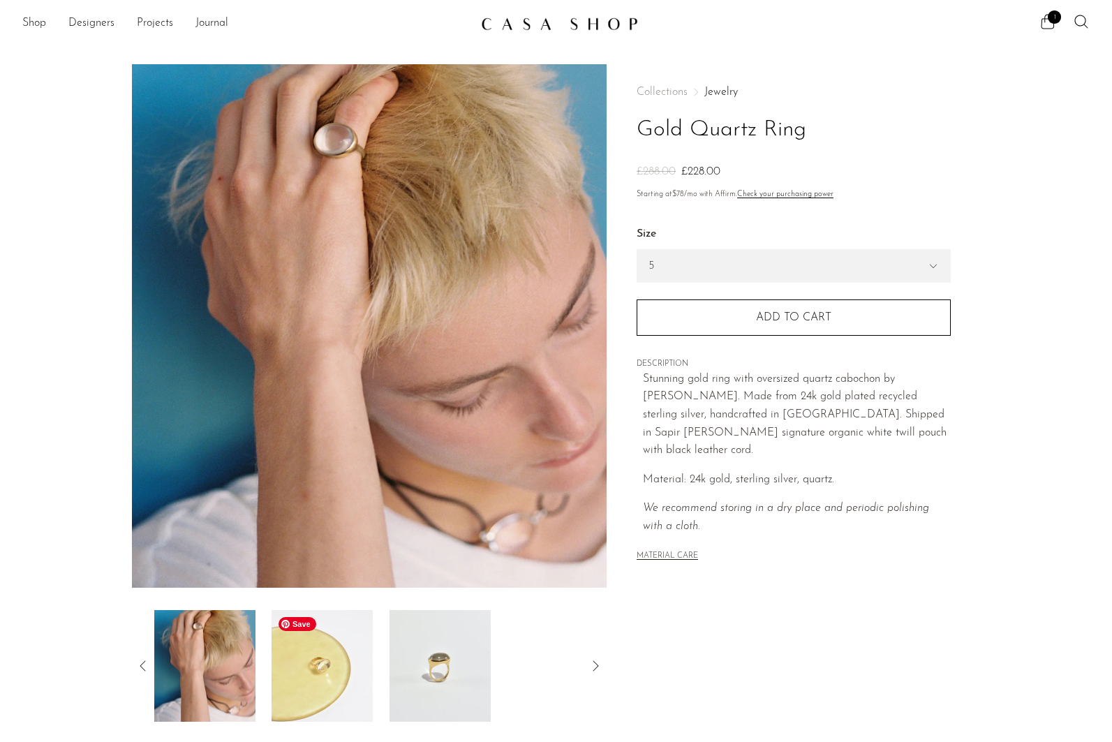
click at [284, 682] on img at bounding box center [321, 666] width 101 height 112
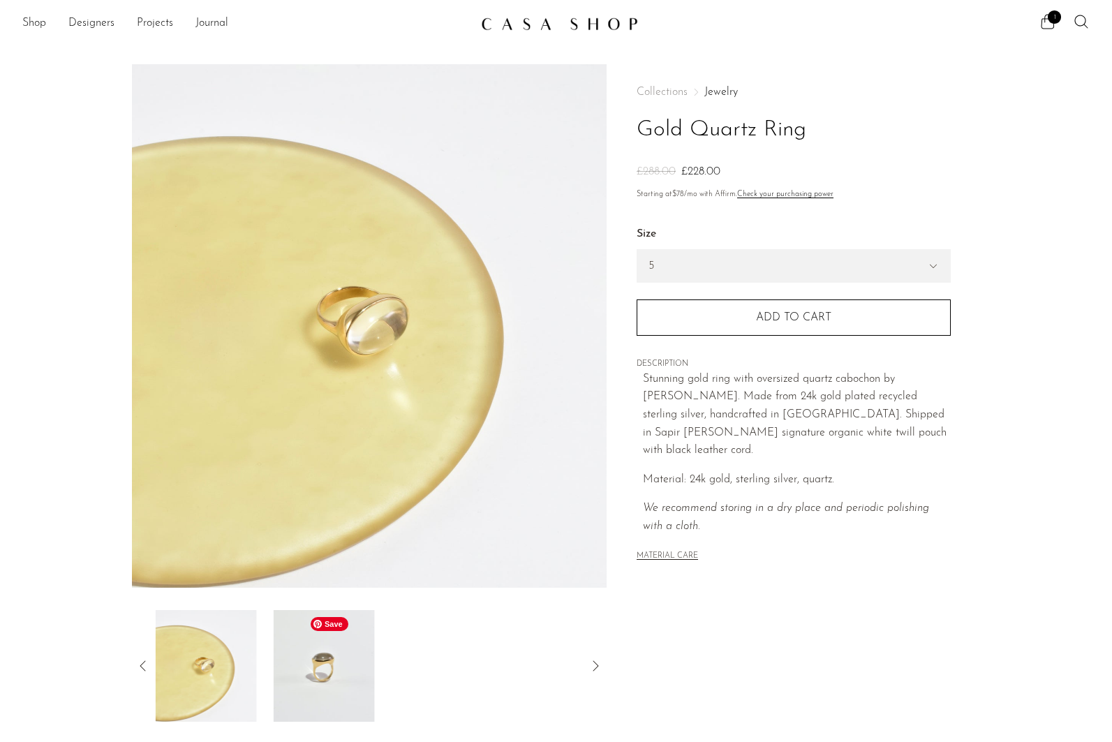
click at [343, 684] on img at bounding box center [324, 666] width 101 height 112
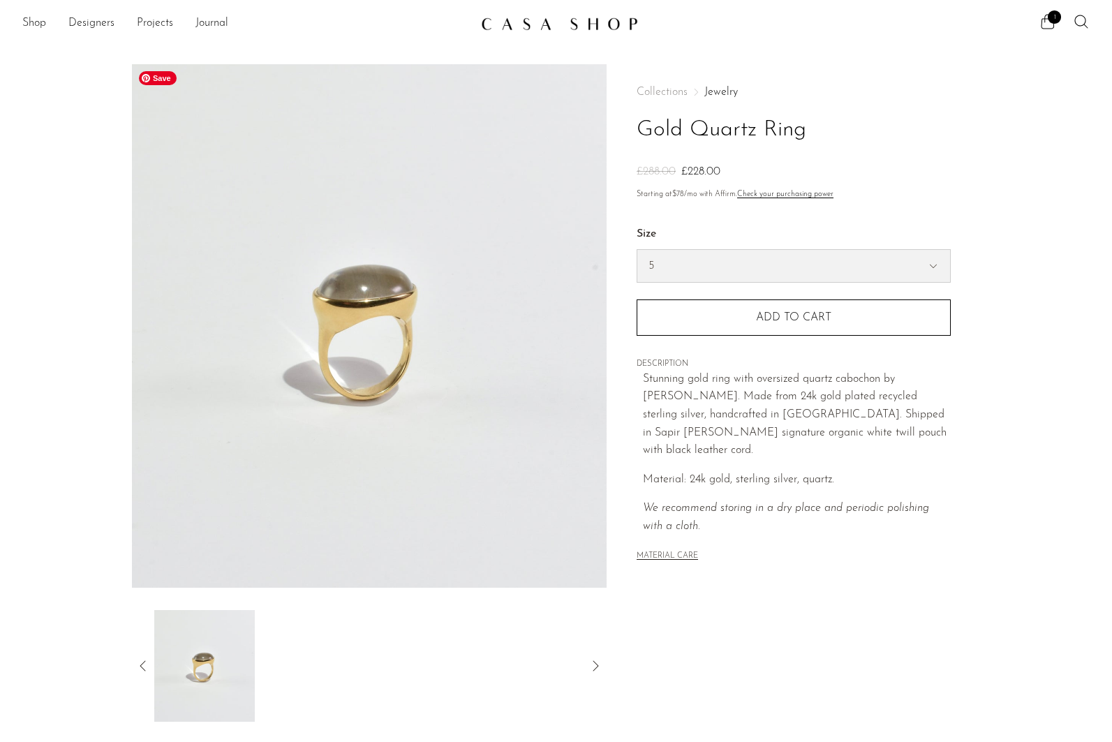
click at [731, 266] on select "5 6 7" at bounding box center [793, 266] width 313 height 32
click at [753, 262] on select "5 6 7" at bounding box center [793, 266] width 313 height 32
select select "7"
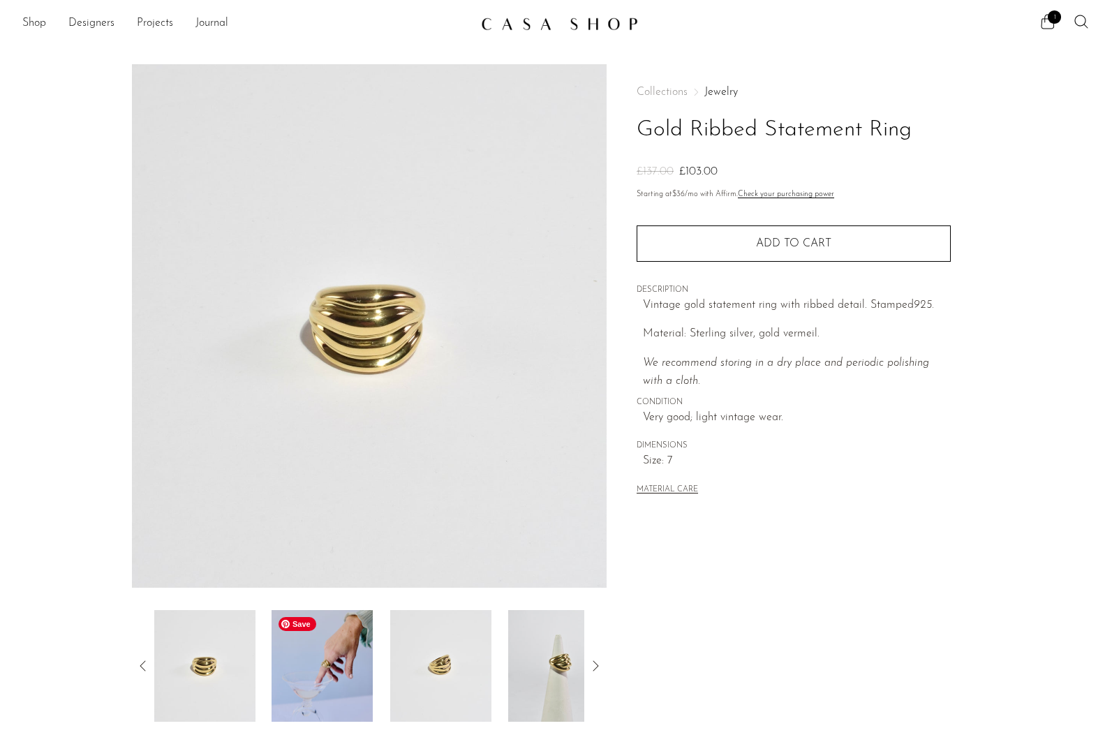
click at [332, 668] on img at bounding box center [321, 666] width 101 height 112
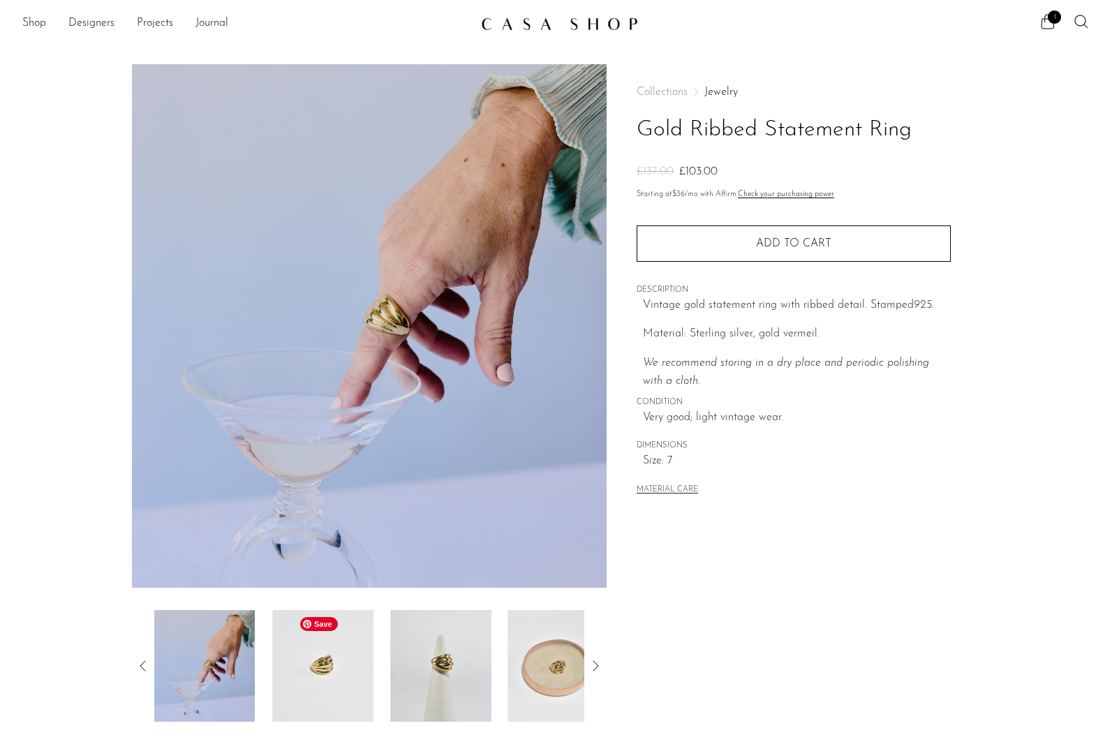
click at [354, 664] on img at bounding box center [322, 666] width 101 height 112
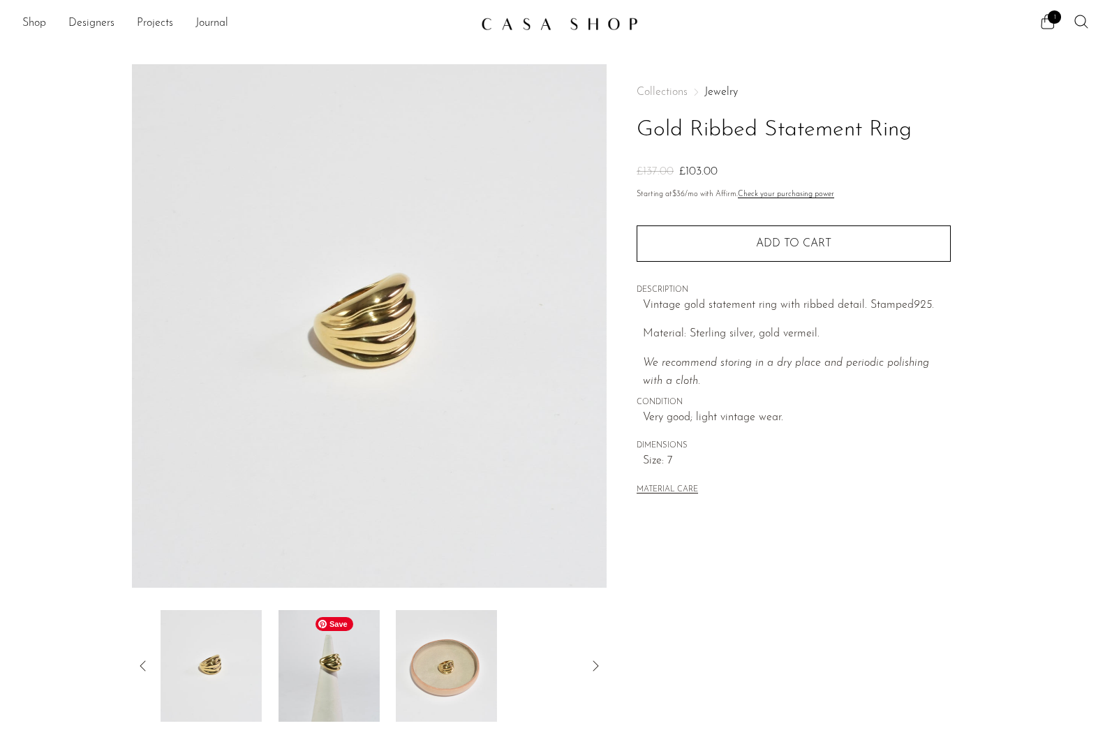
click at [365, 664] on img at bounding box center [328, 666] width 101 height 112
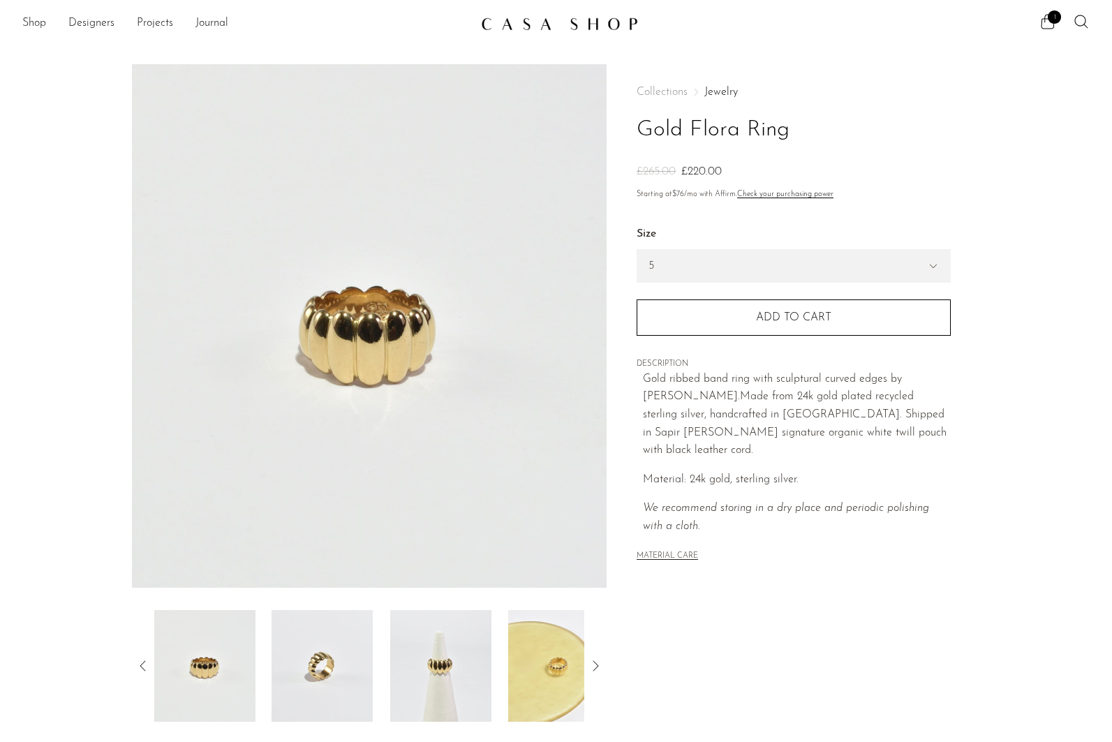
click at [594, 663] on icon at bounding box center [595, 665] width 17 height 17
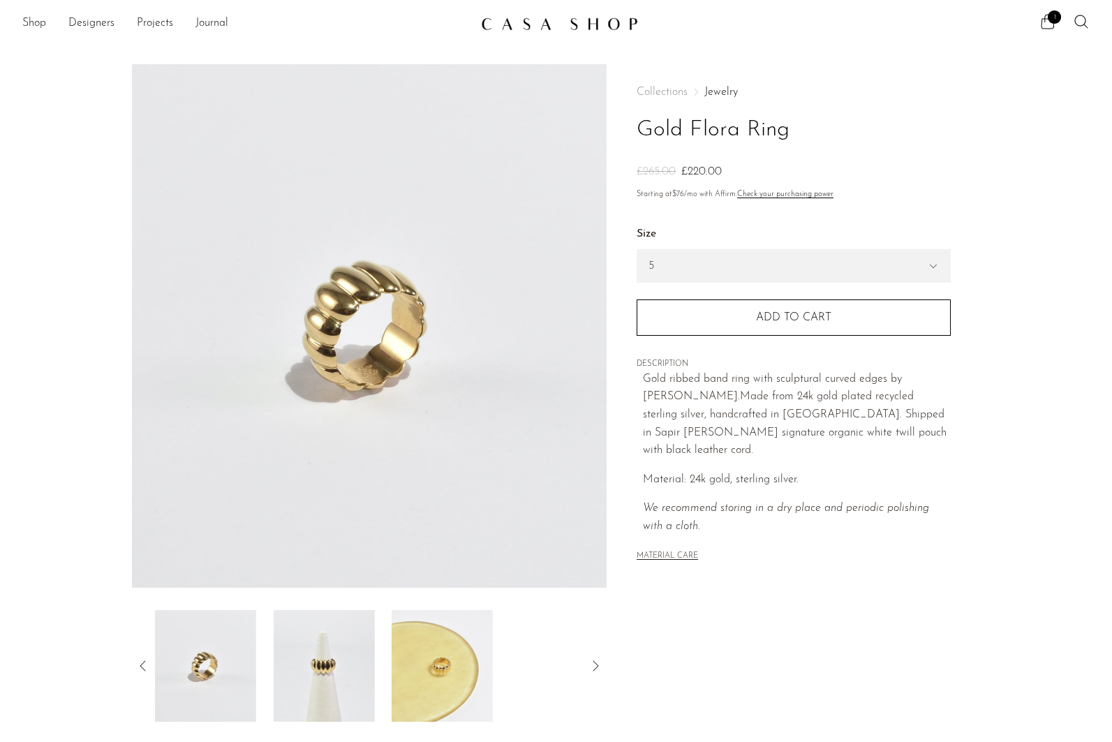
click at [594, 663] on icon at bounding box center [595, 665] width 17 height 17
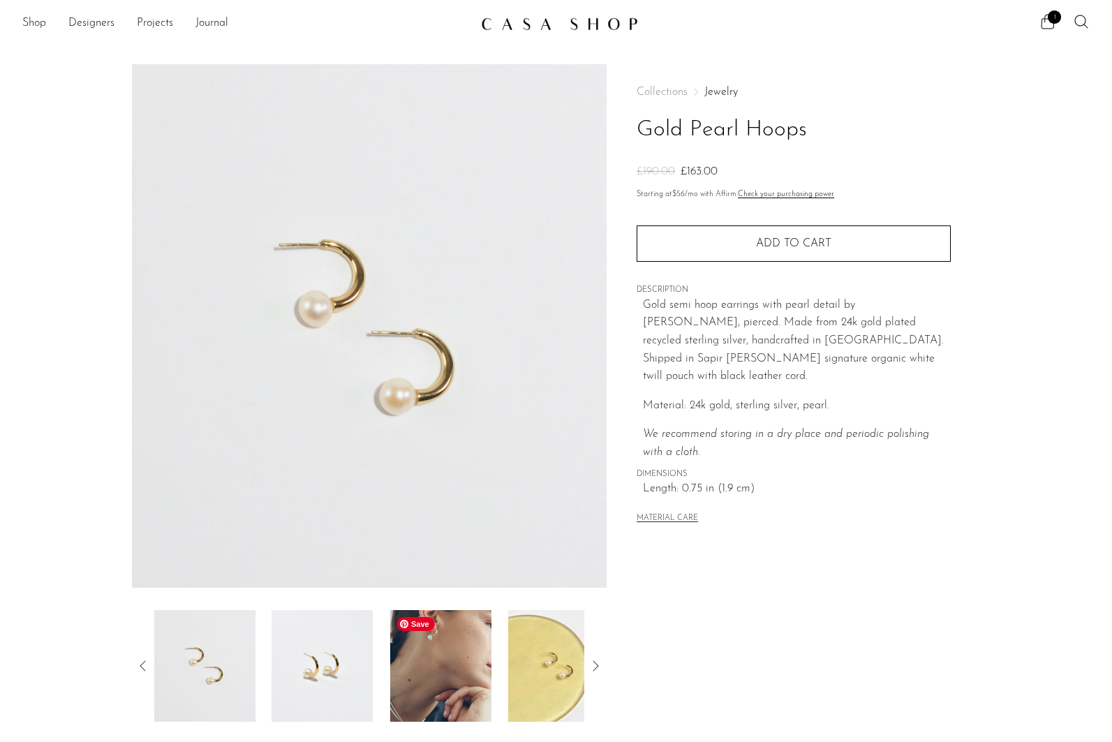
click at [458, 652] on img at bounding box center [440, 666] width 101 height 112
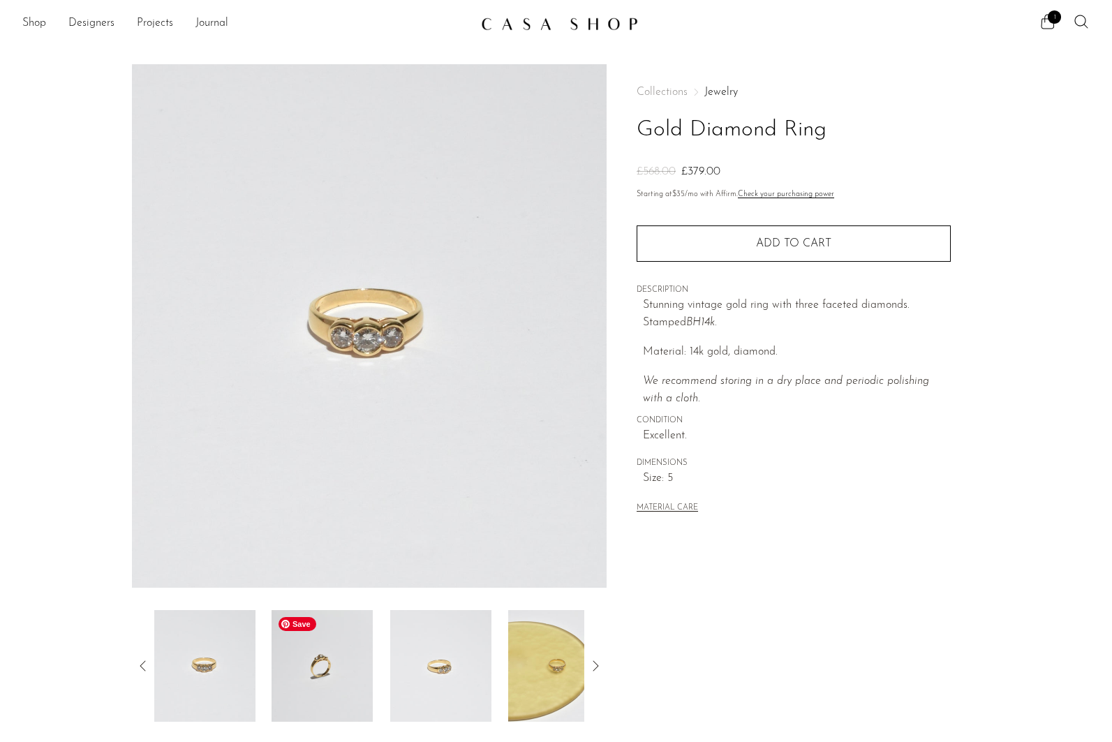
click at [317, 678] on img at bounding box center [321, 666] width 101 height 112
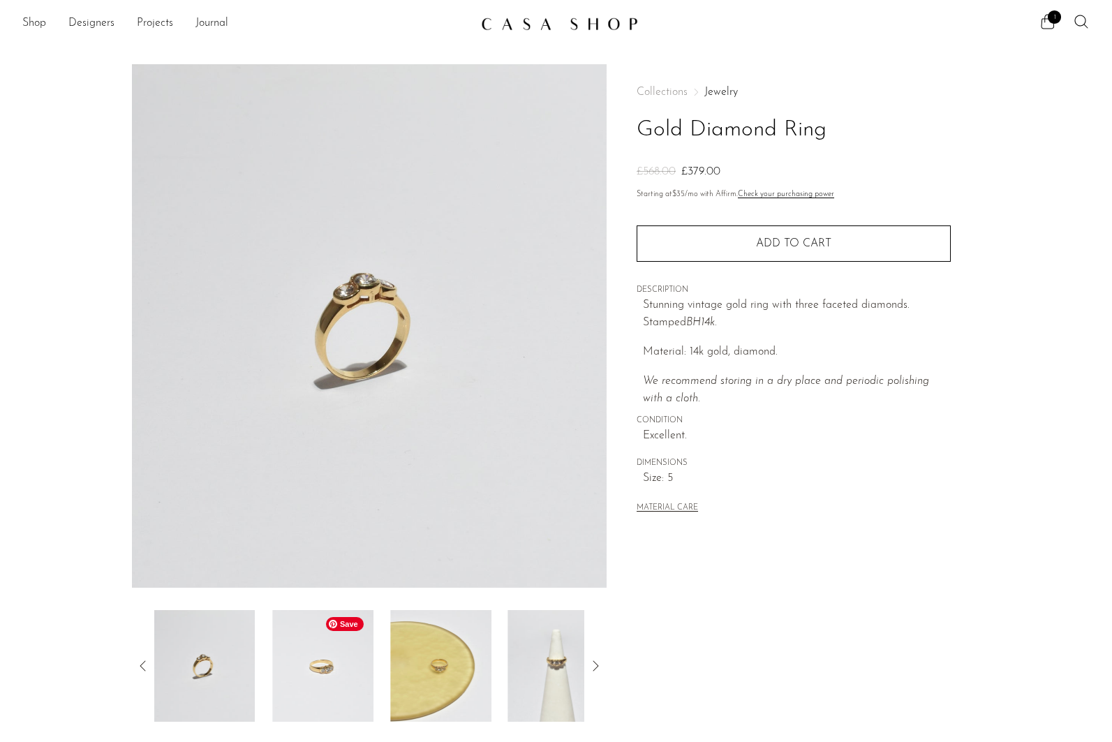
click at [361, 675] on img at bounding box center [322, 666] width 101 height 112
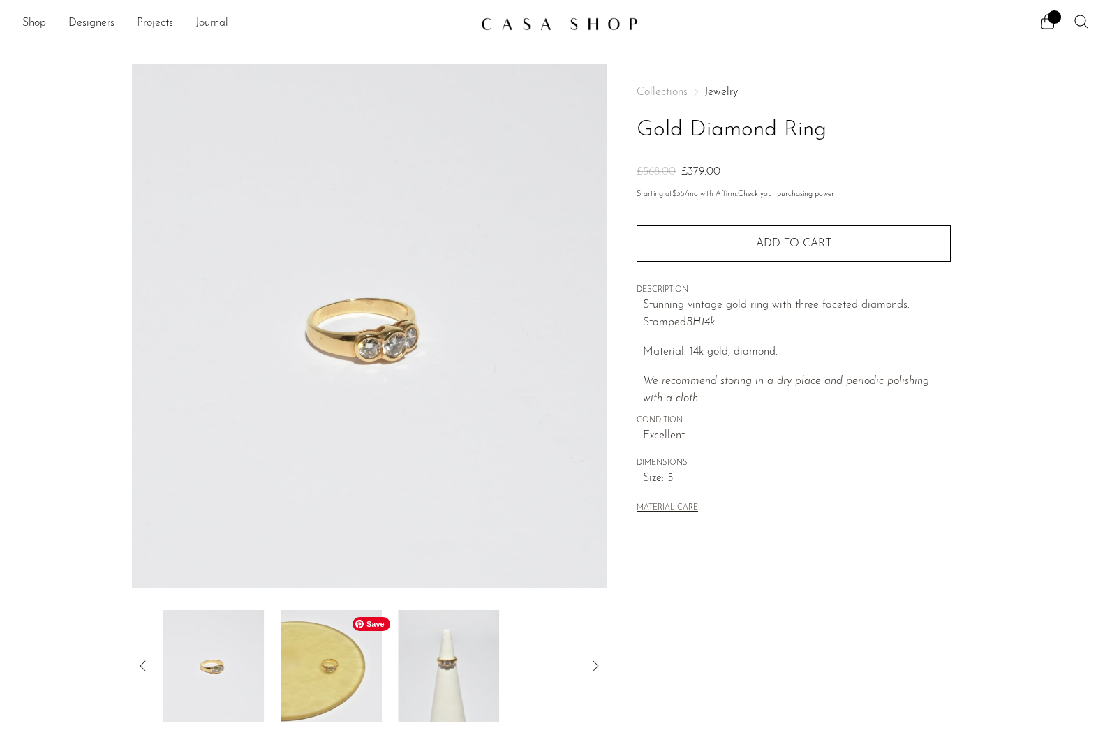
click at [378, 677] on div at bounding box center [369, 666] width 431 height 112
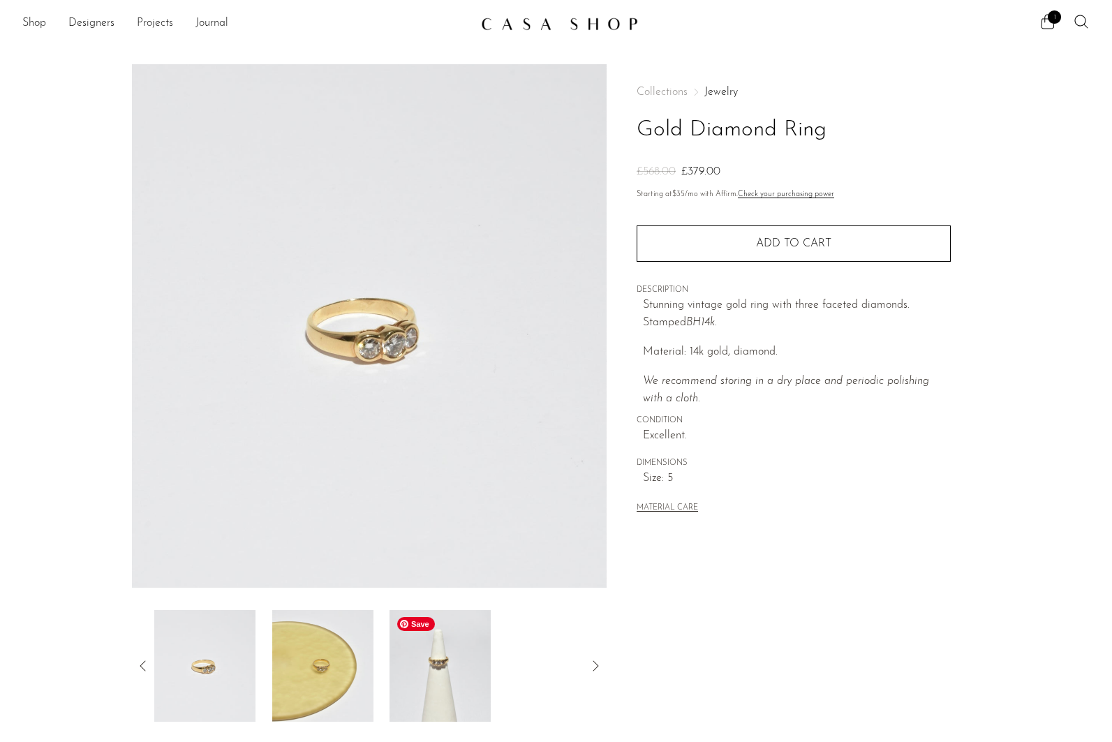
click at [459, 678] on img at bounding box center [440, 666] width 101 height 112
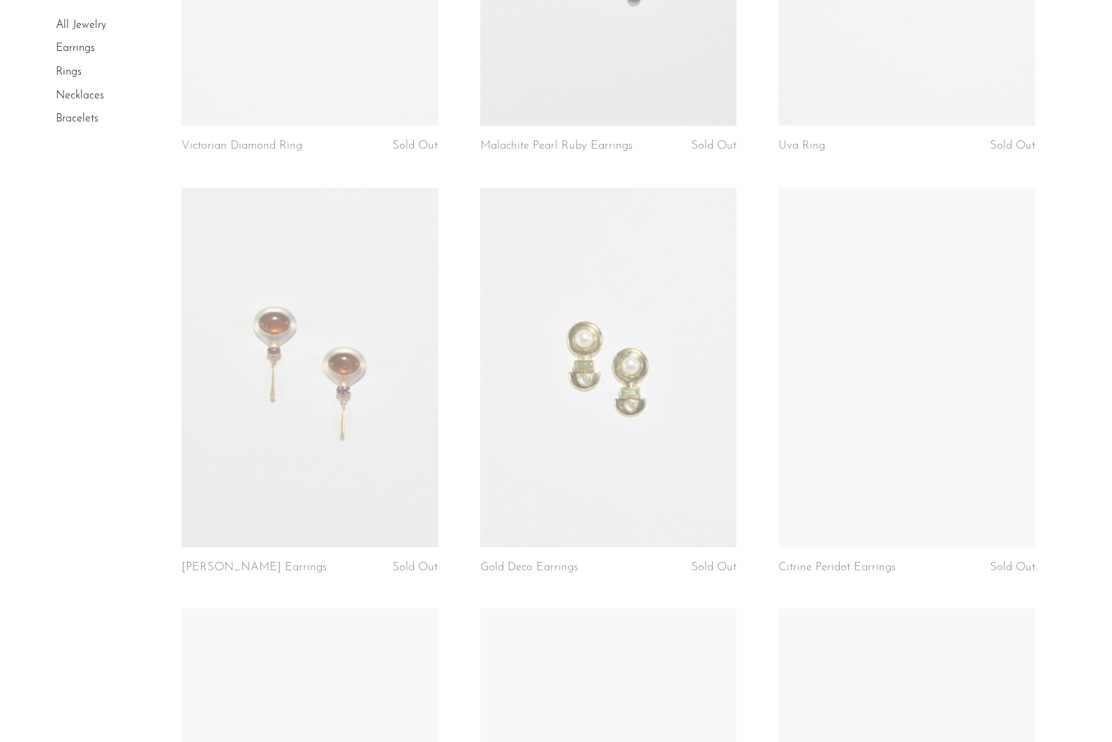
scroll to position [2488, 0]
